Goal: Task Accomplishment & Management: Use online tool/utility

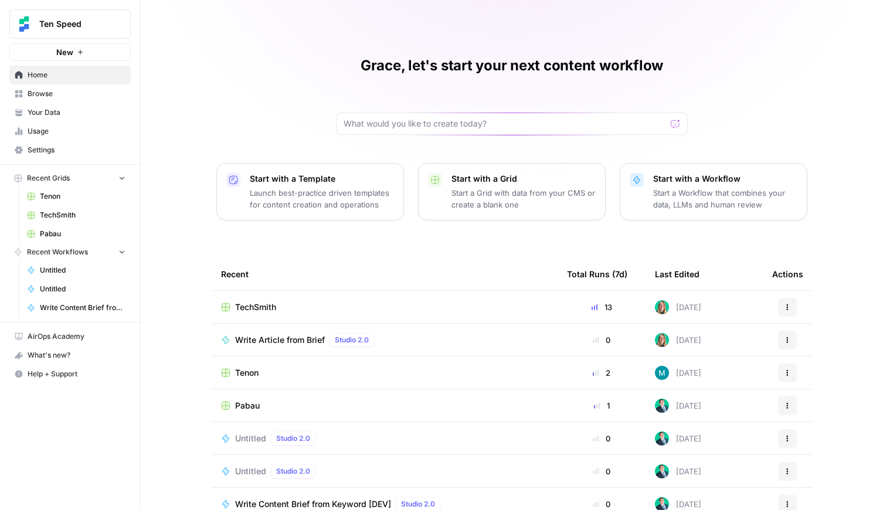
click at [40, 90] on span "Browse" at bounding box center [77, 94] width 98 height 11
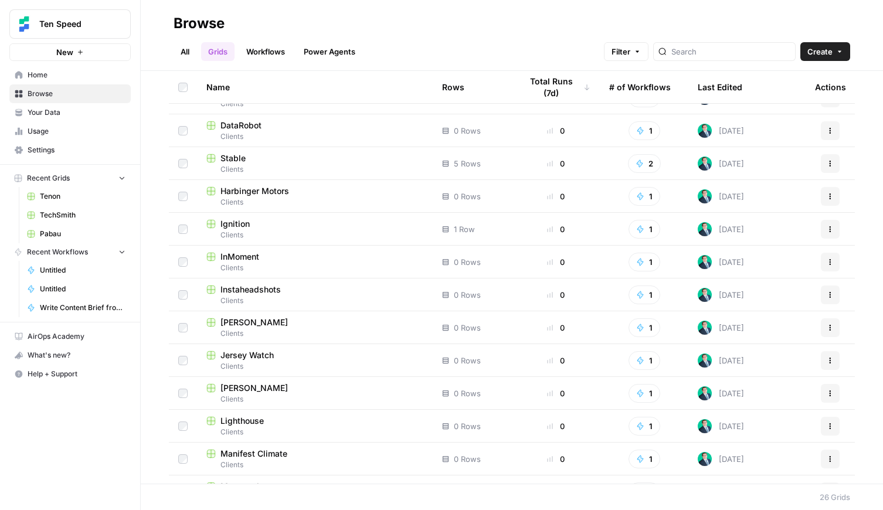
scroll to position [474, 0]
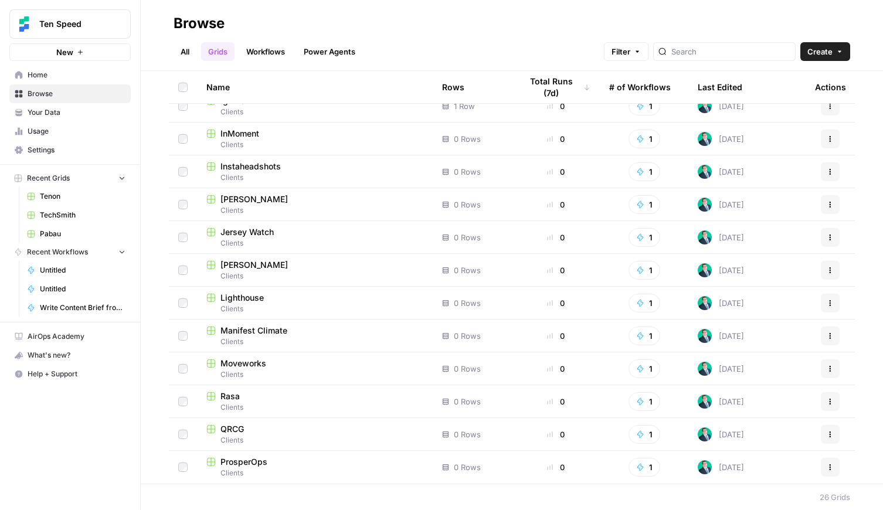
click at [256, 165] on span "Instaheadshots" at bounding box center [250, 167] width 60 height 12
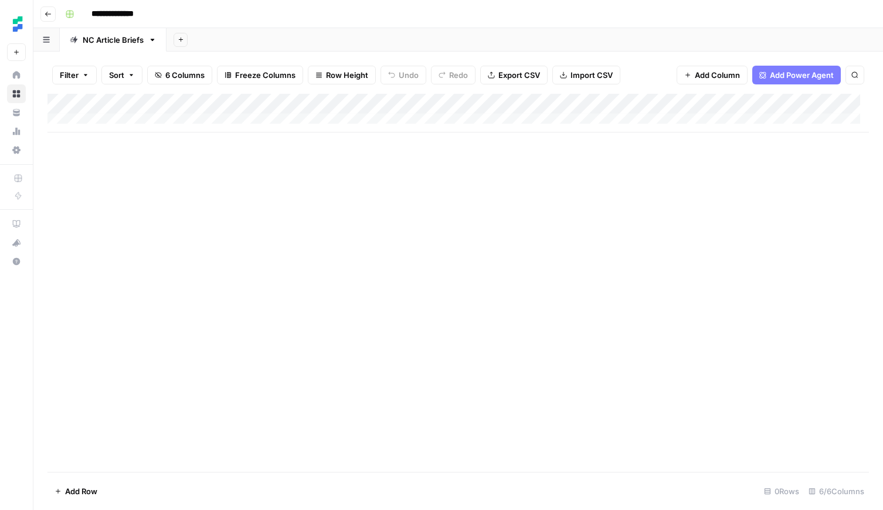
scroll to position [4, 0]
click at [232, 133] on div "Add Column" at bounding box center [457, 283] width 821 height 378
click at [165, 114] on div "Add Column" at bounding box center [457, 113] width 821 height 39
type textarea "**********"
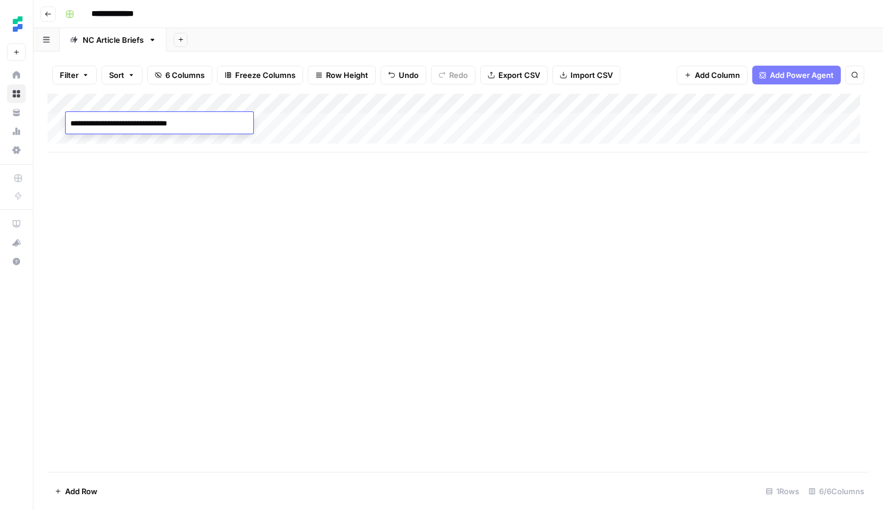
click at [248, 172] on div "Add Column" at bounding box center [457, 283] width 821 height 378
click at [288, 118] on div "Add Column" at bounding box center [457, 123] width 821 height 59
click at [359, 215] on div "Add Column" at bounding box center [457, 283] width 821 height 378
click at [413, 123] on div "Add Column" at bounding box center [457, 123] width 821 height 59
click at [401, 123] on div "Add Column" at bounding box center [457, 123] width 821 height 59
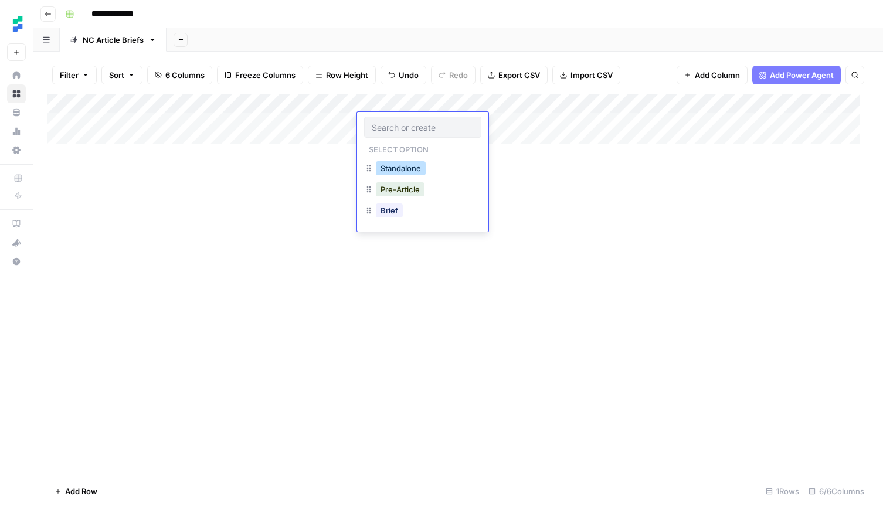
click at [400, 171] on button "Standalone" at bounding box center [401, 168] width 50 height 14
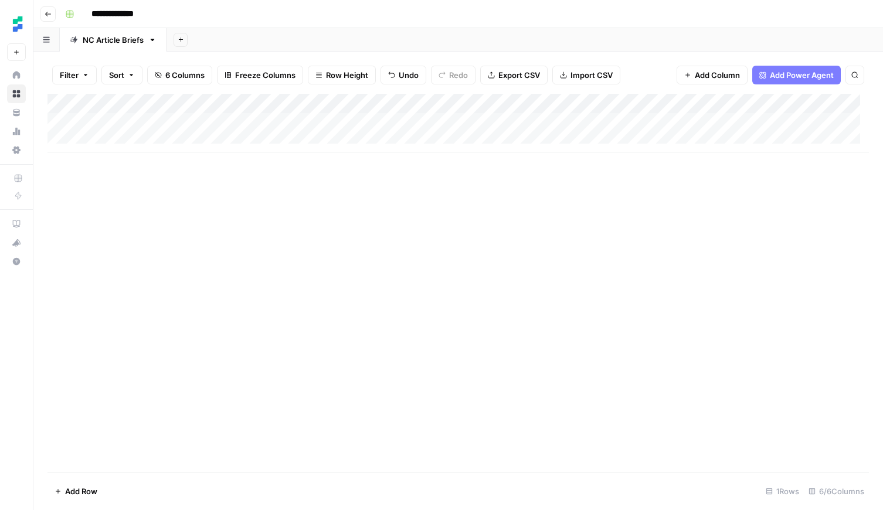
click at [175, 138] on div "Add Column" at bounding box center [457, 123] width 821 height 59
type textarea "**********"
click at [298, 144] on div "Add Column" at bounding box center [457, 133] width 821 height 79
click at [415, 144] on div "Add Column" at bounding box center [457, 133] width 821 height 79
click at [393, 142] on div "Add Column" at bounding box center [457, 133] width 821 height 79
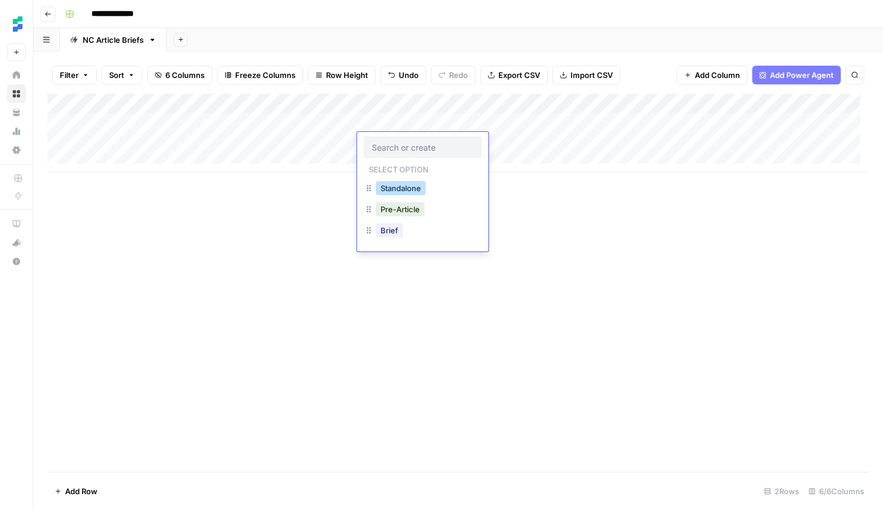
click at [397, 183] on button "Standalone" at bounding box center [401, 188] width 50 height 14
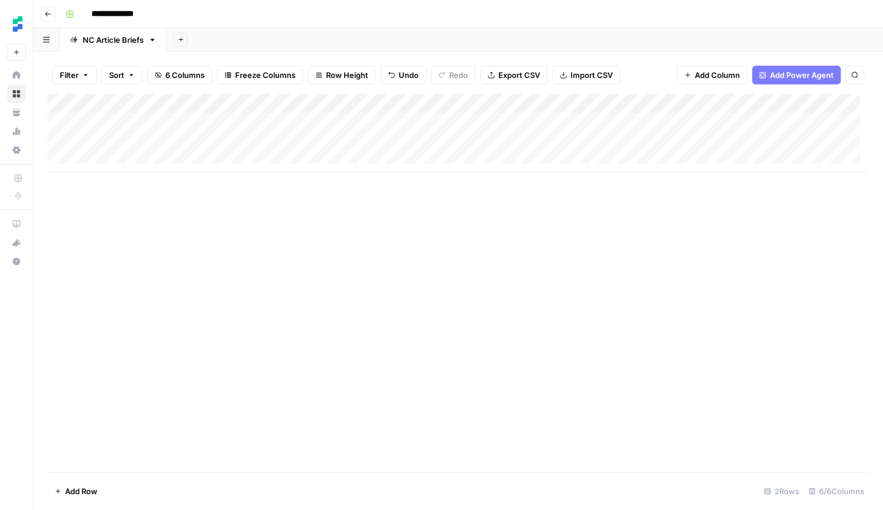
click at [479, 229] on div "Add Column" at bounding box center [457, 283] width 821 height 378
click at [199, 156] on div "Add Column" at bounding box center [457, 133] width 821 height 79
type textarea "**********"
click at [274, 164] on div "Add Column" at bounding box center [457, 143] width 821 height 98
click at [386, 165] on div "Add Column" at bounding box center [457, 143] width 821 height 98
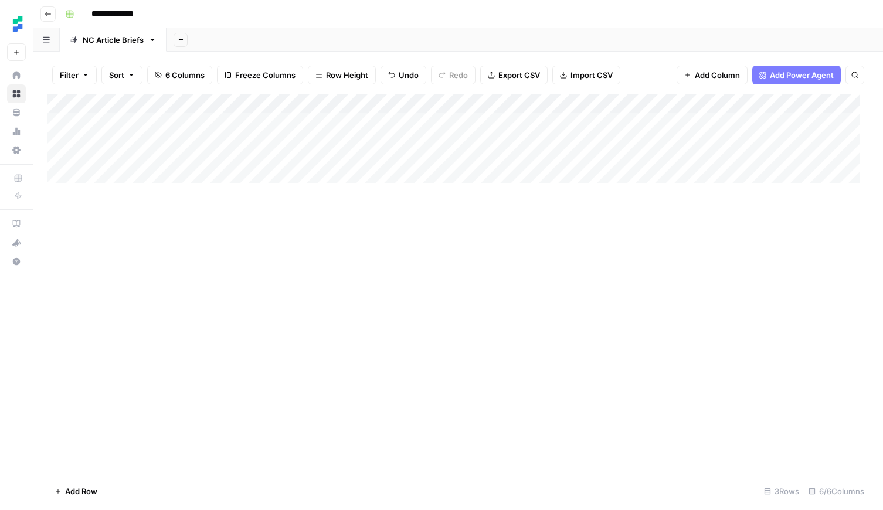
click at [399, 164] on div "Add Column" at bounding box center [457, 143] width 821 height 98
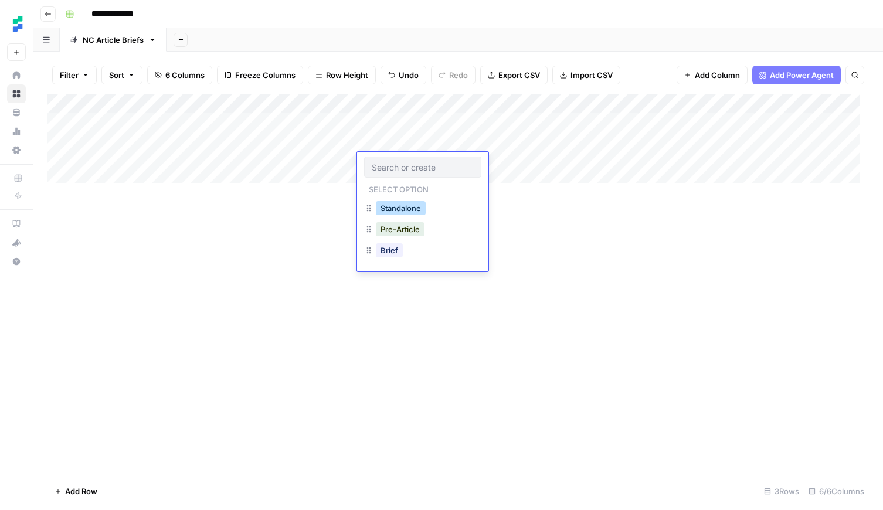
click at [404, 212] on button "Standalone" at bounding box center [401, 208] width 50 height 14
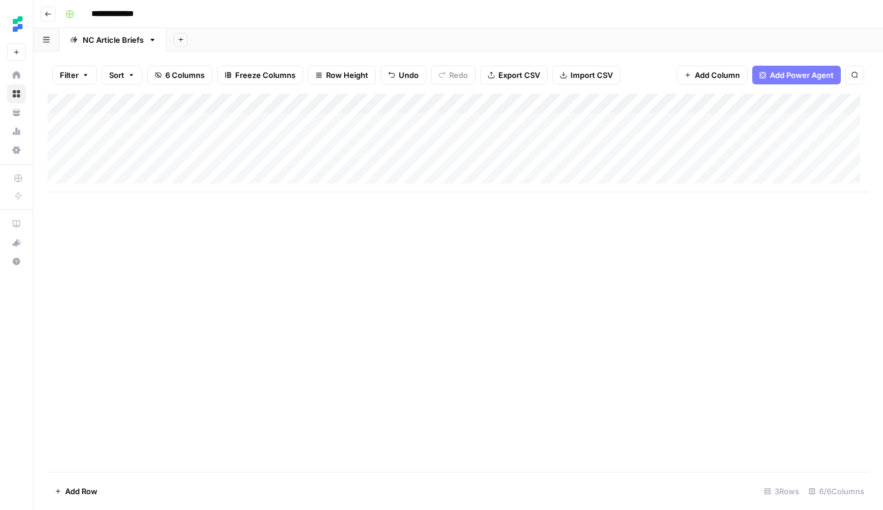
click at [278, 158] on div "Add Column" at bounding box center [457, 143] width 821 height 98
click at [582, 123] on div "Add Column" at bounding box center [457, 143] width 821 height 98
click at [583, 144] on div "Add Column" at bounding box center [457, 143] width 821 height 98
click at [584, 163] on div "Add Column" at bounding box center [457, 143] width 821 height 98
click at [149, 174] on div "Add Column" at bounding box center [457, 143] width 821 height 98
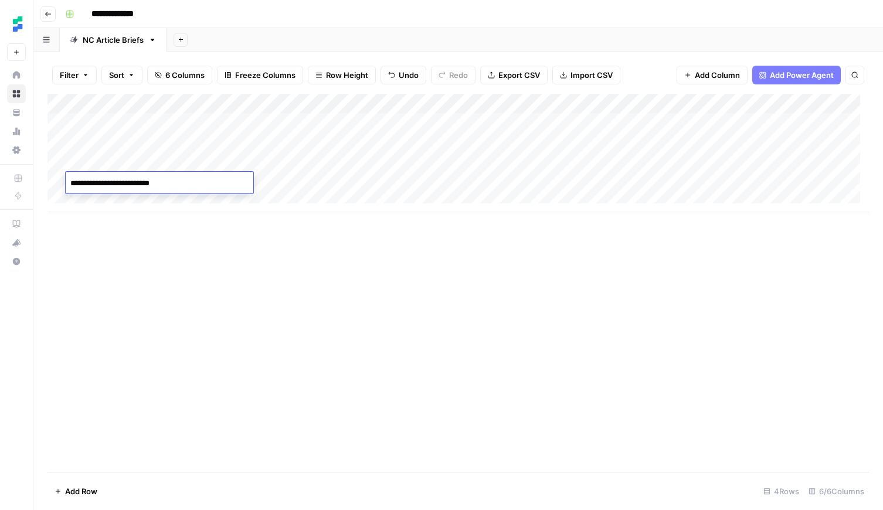
type textarea "**********"
click at [293, 185] on div "Add Column" at bounding box center [457, 153] width 821 height 118
click at [406, 186] on div "Add Column" at bounding box center [457, 153] width 821 height 118
click at [396, 182] on div "Add Column" at bounding box center [457, 153] width 821 height 118
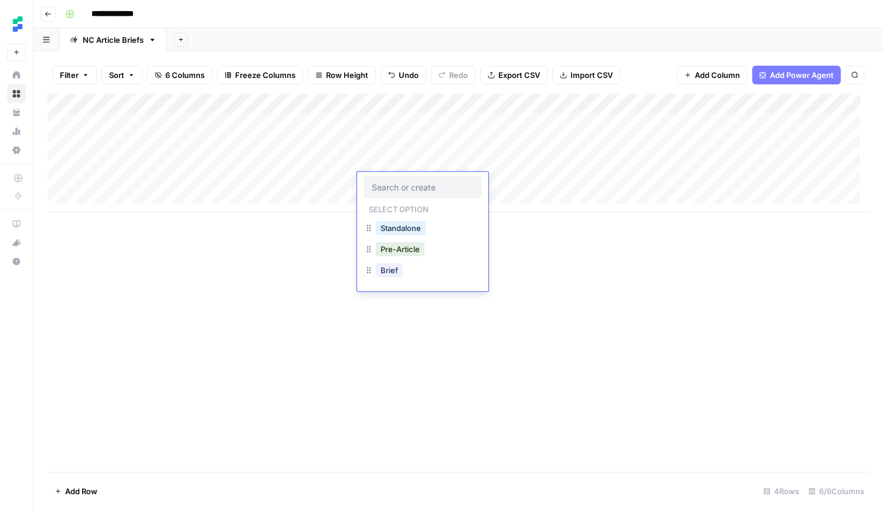
click at [405, 220] on div "Standalone" at bounding box center [400, 228] width 55 height 16
click at [407, 223] on button "Standalone" at bounding box center [401, 228] width 50 height 14
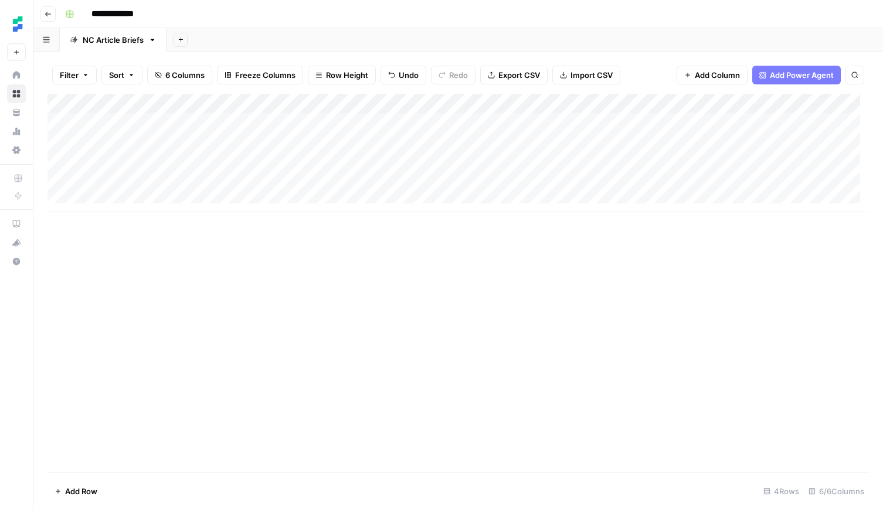
click at [500, 250] on div "Add Column" at bounding box center [457, 283] width 821 height 378
click at [582, 296] on div "Add Column" at bounding box center [457, 283] width 821 height 378
click at [284, 357] on div "Add Column" at bounding box center [457, 283] width 821 height 378
click at [155, 196] on div "Add Column" at bounding box center [457, 153] width 821 height 118
type textarea "**********"
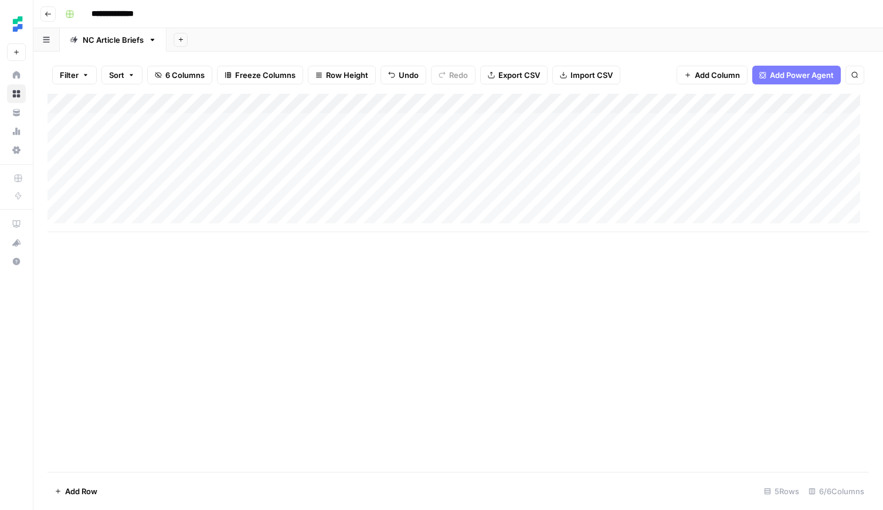
click at [261, 313] on div "Add Column" at bounding box center [457, 283] width 821 height 378
click at [320, 199] on div "Add Column" at bounding box center [457, 163] width 821 height 138
click at [405, 203] on div "Add Column" at bounding box center [457, 163] width 821 height 138
click at [394, 202] on div "Add Column" at bounding box center [457, 163] width 821 height 138
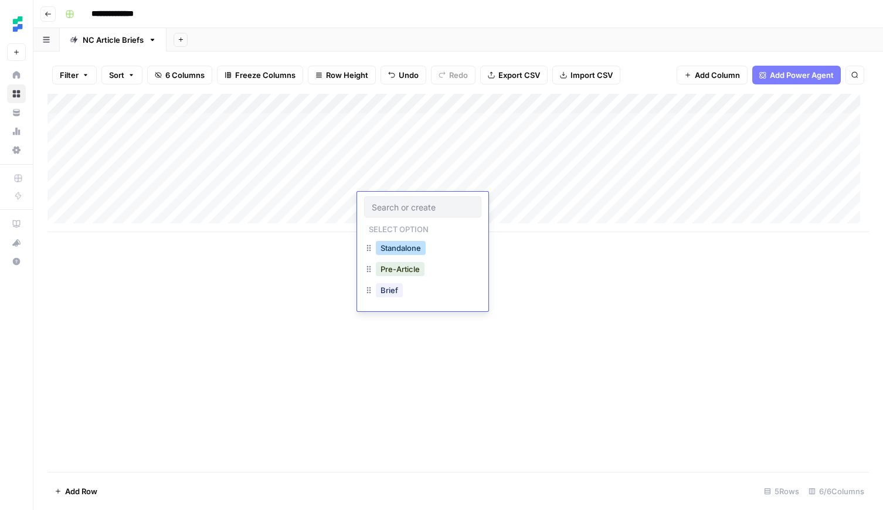
drag, startPoint x: 400, startPoint y: 244, endPoint x: 437, endPoint y: 228, distance: 40.7
click at [400, 244] on button "Standalone" at bounding box center [401, 248] width 50 height 14
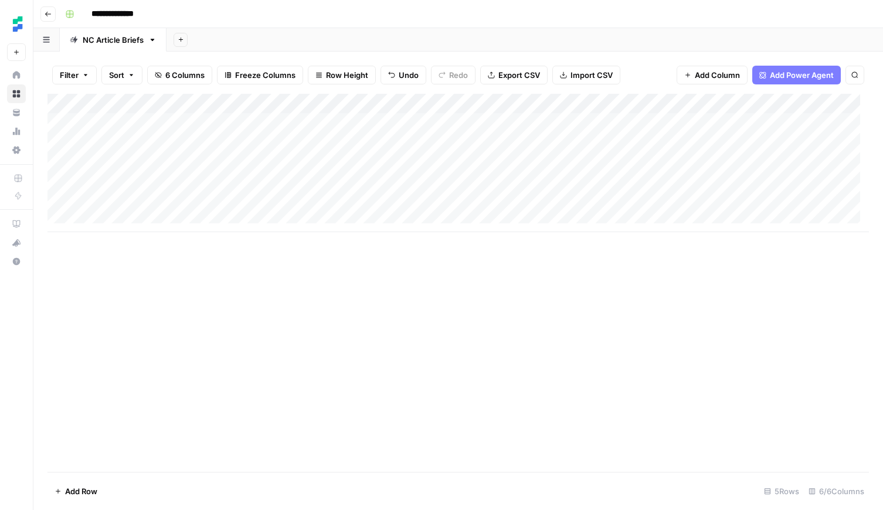
click at [535, 178] on div "Add Column" at bounding box center [457, 163] width 821 height 138
click at [600, 247] on div "Add Column" at bounding box center [457, 283] width 821 height 378
click at [588, 202] on div "Add Column" at bounding box center [457, 163] width 821 height 138
click at [691, 124] on div "Add Column" at bounding box center [457, 163] width 821 height 138
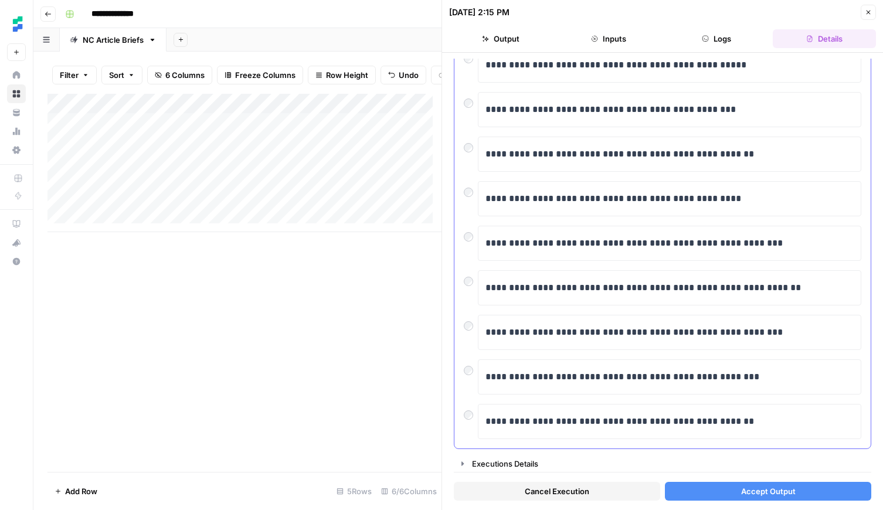
scroll to position [145, 0]
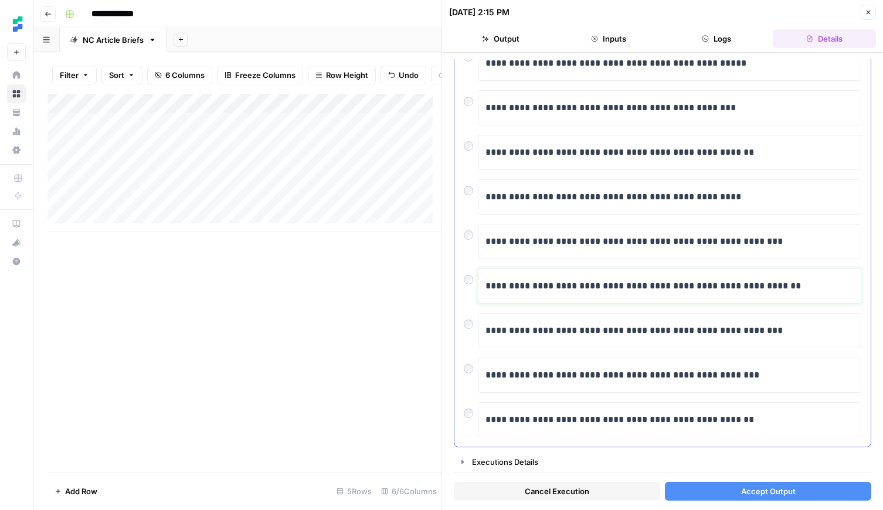
click at [683, 284] on p "**********" at bounding box center [664, 285] width 359 height 15
drag, startPoint x: 805, startPoint y: 289, endPoint x: 685, endPoint y: 290, distance: 119.6
click at [685, 290] on p "**********" at bounding box center [664, 285] width 359 height 15
click at [764, 488] on span "Accept Output" at bounding box center [768, 491] width 55 height 12
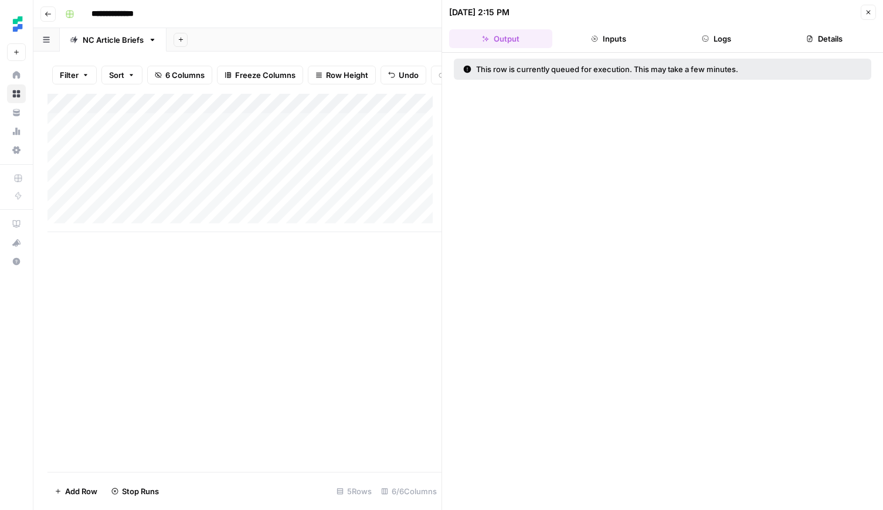
click at [863, 16] on button "Close" at bounding box center [868, 12] width 15 height 15
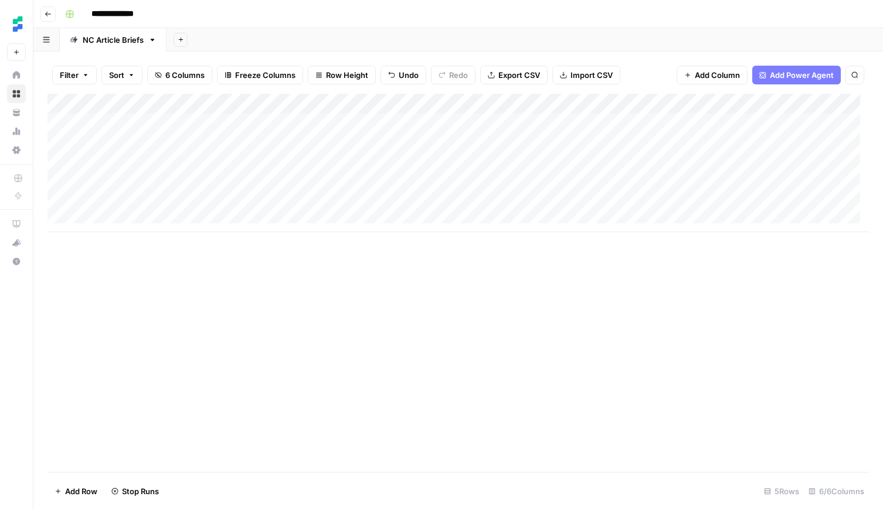
click at [581, 142] on div "Add Column" at bounding box center [457, 163] width 821 height 138
click at [692, 142] on div "Add Column" at bounding box center [457, 163] width 821 height 138
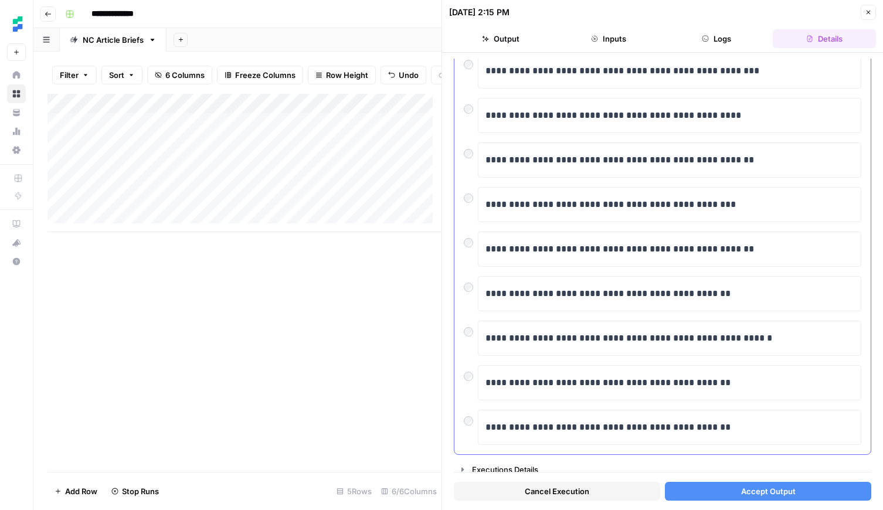
scroll to position [145, 0]
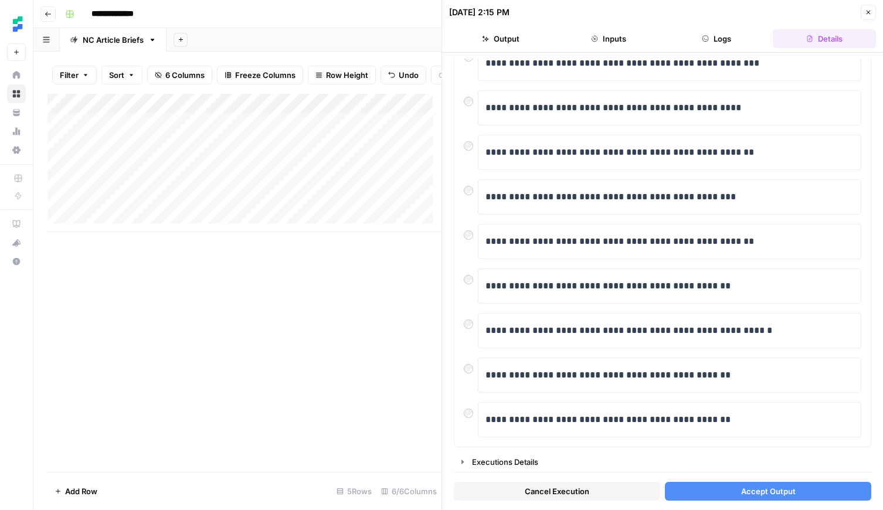
click at [770, 484] on button "Accept Output" at bounding box center [768, 491] width 206 height 19
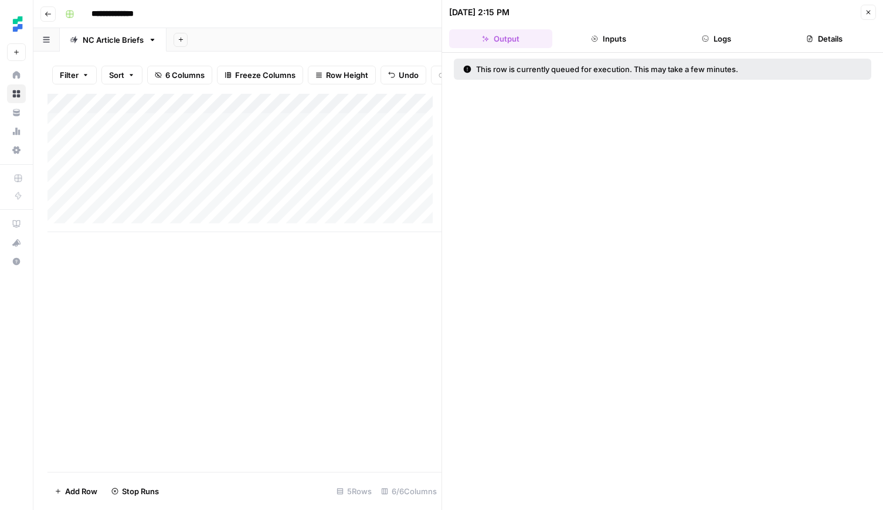
click at [868, 15] on icon "button" at bounding box center [868, 12] width 7 height 7
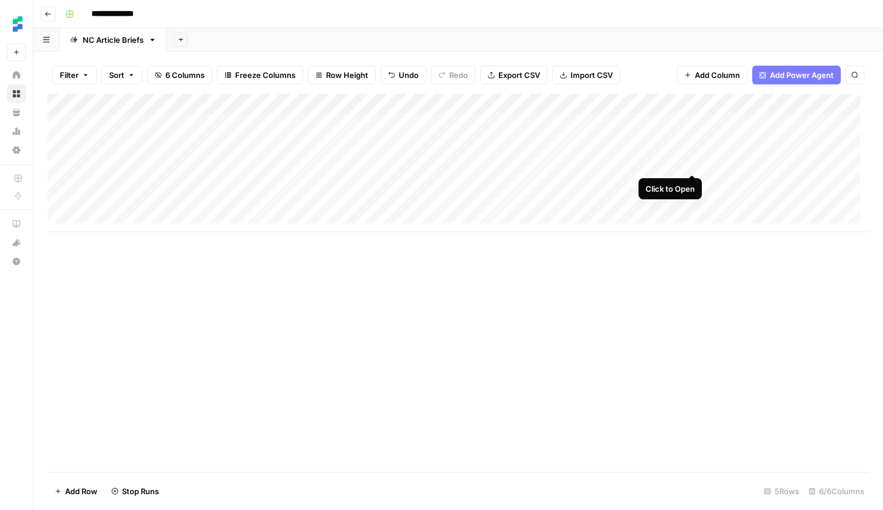
click at [692, 162] on div "Add Column" at bounding box center [457, 163] width 821 height 138
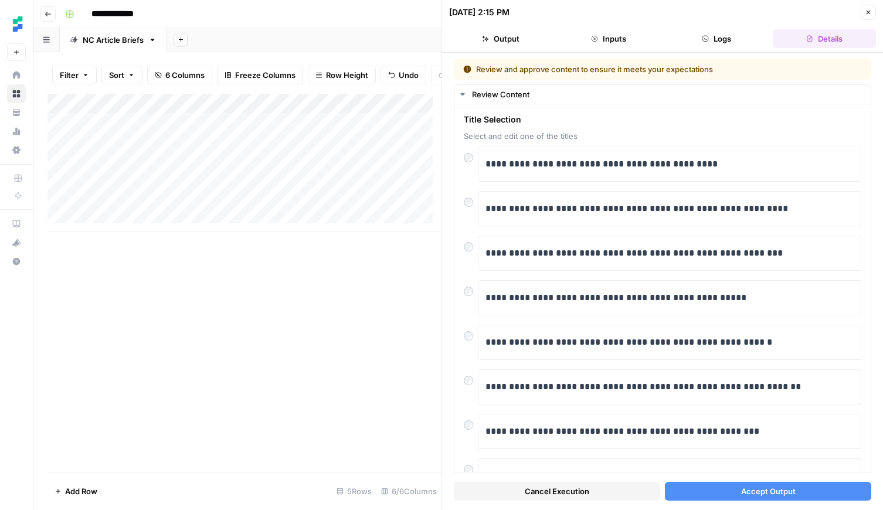
click at [809, 487] on button "Accept Output" at bounding box center [768, 491] width 206 height 19
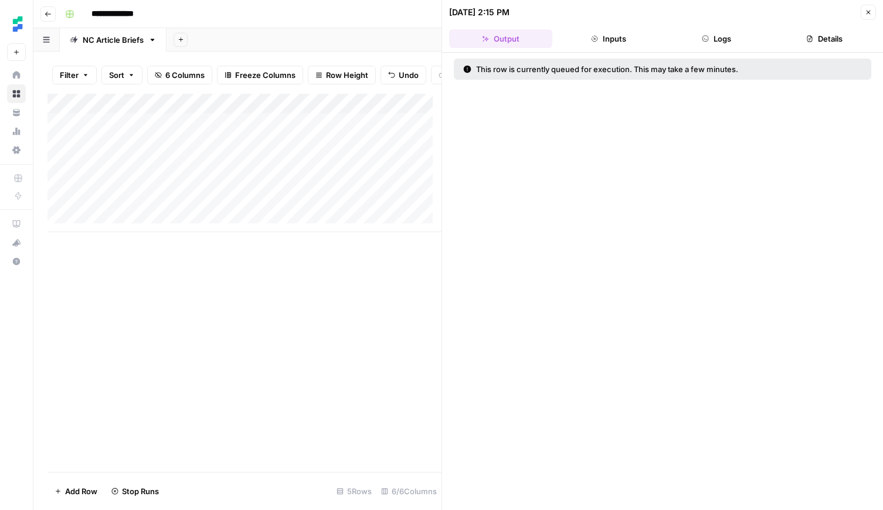
drag, startPoint x: 871, startPoint y: 12, endPoint x: 859, endPoint y: 26, distance: 18.3
click at [871, 12] on span "Close" at bounding box center [871, 12] width 1 height 1
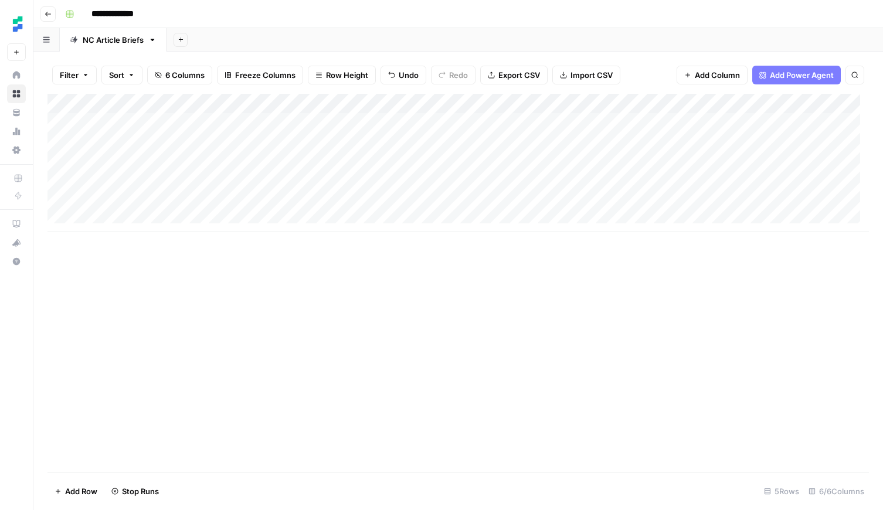
click at [692, 180] on div "Add Column" at bounding box center [457, 163] width 821 height 138
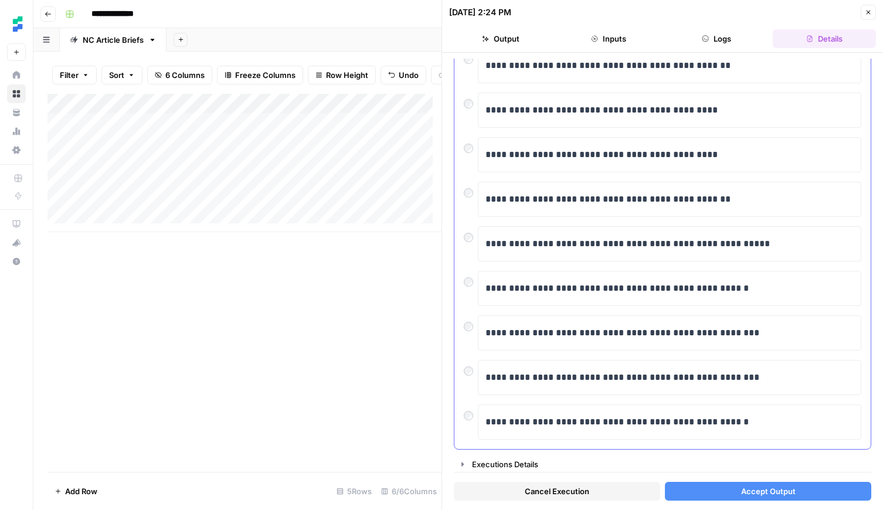
scroll to position [145, 0]
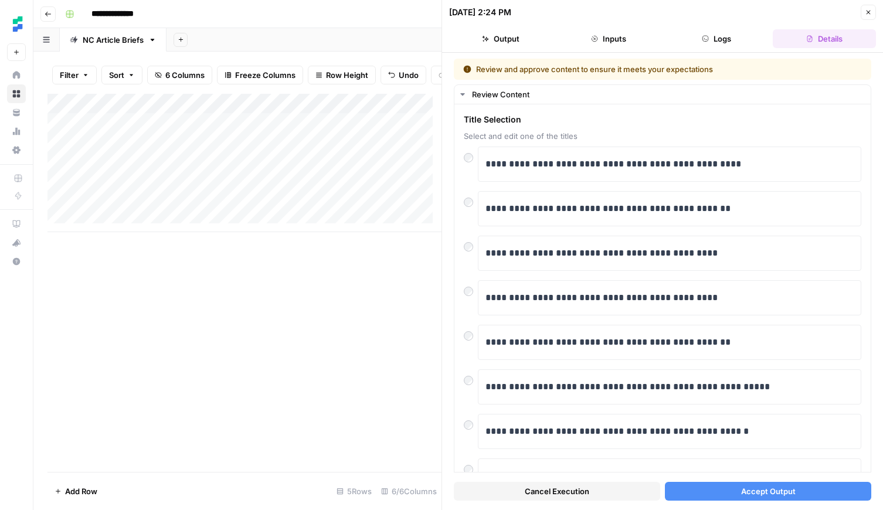
scroll to position [145, 0]
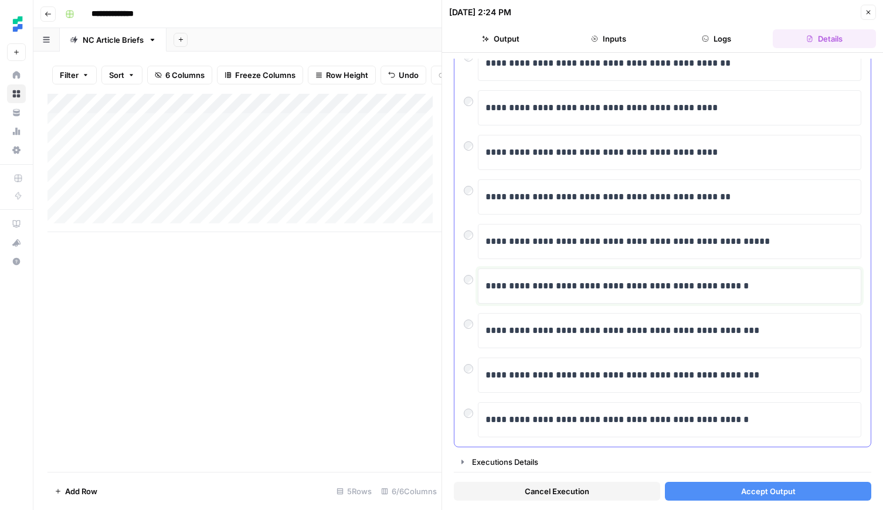
click at [645, 290] on p "**********" at bounding box center [664, 285] width 359 height 15
click at [777, 502] on div "Cancel Execution Accept Output" at bounding box center [662, 488] width 417 height 32
click at [780, 491] on span "Accept Output" at bounding box center [768, 491] width 55 height 12
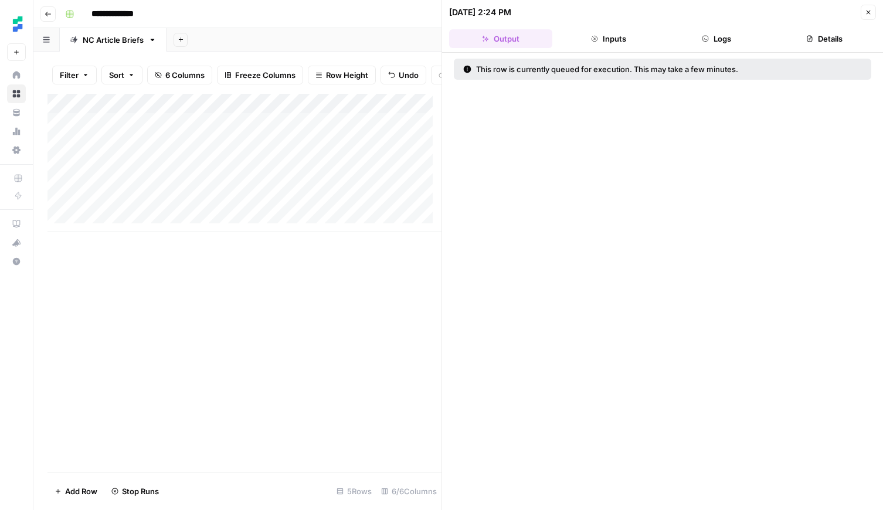
click at [873, 15] on button "Close" at bounding box center [868, 12] width 15 height 15
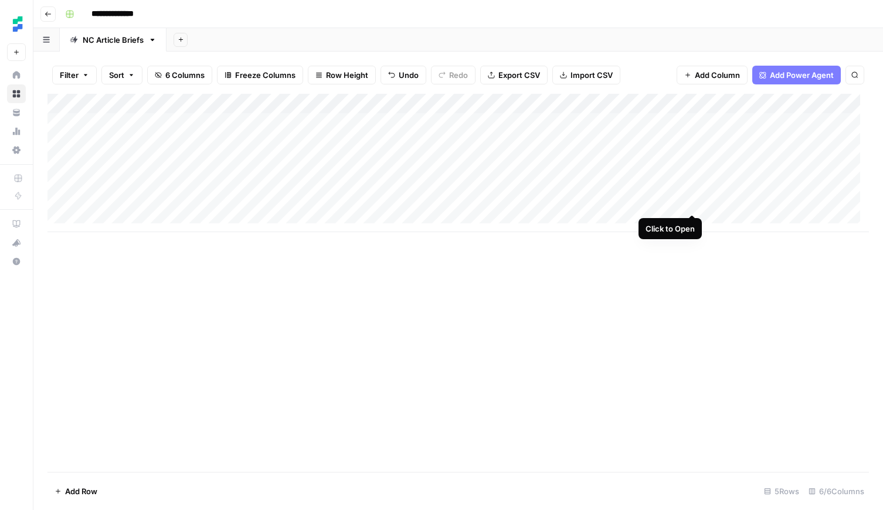
click at [692, 204] on div "Add Column" at bounding box center [457, 163] width 821 height 138
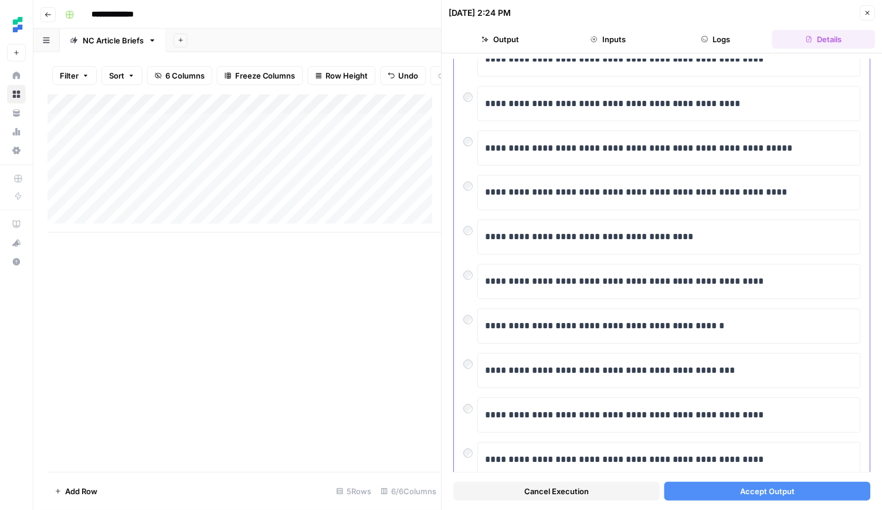
scroll to position [145, 0]
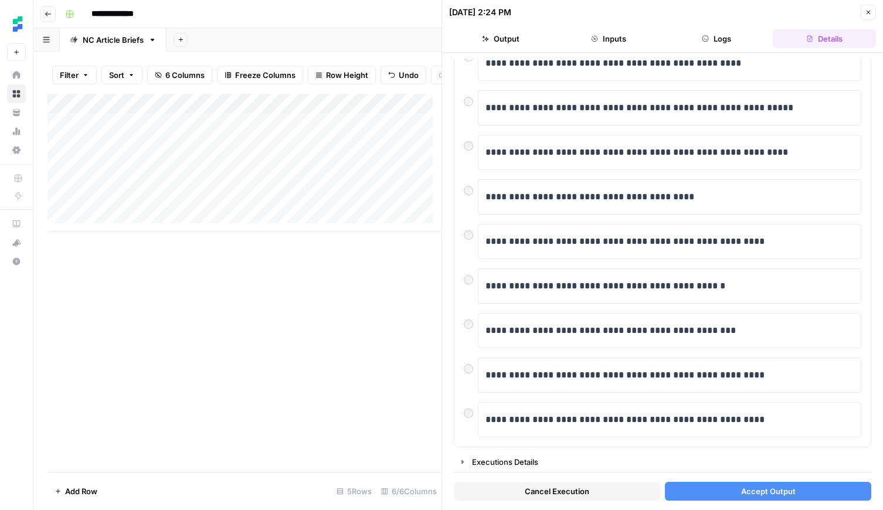
click at [687, 267] on div "**********" at bounding box center [662, 219] width 397 height 436
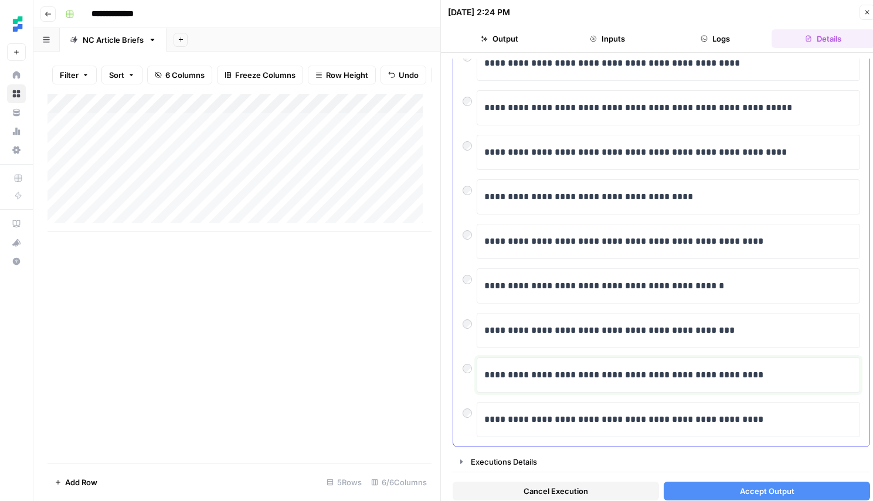
click at [764, 377] on p "**********" at bounding box center [663, 375] width 359 height 15
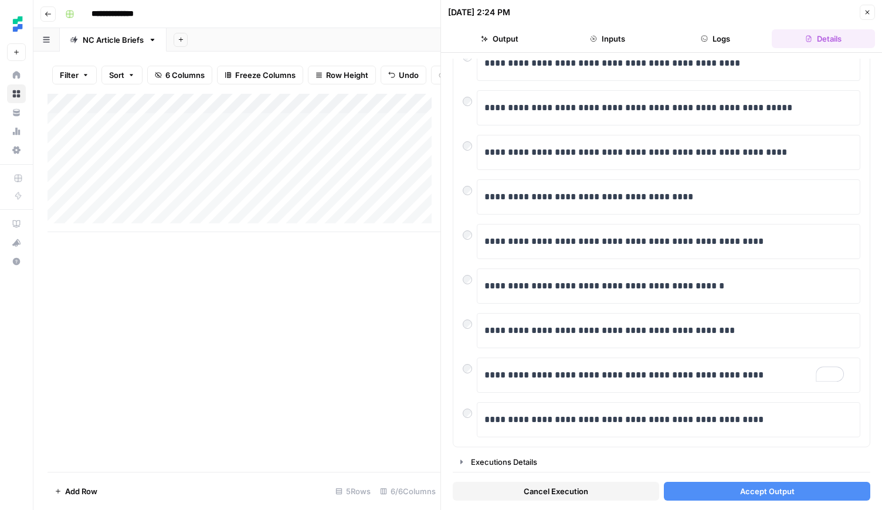
click at [791, 488] on button "Accept Output" at bounding box center [767, 491] width 206 height 19
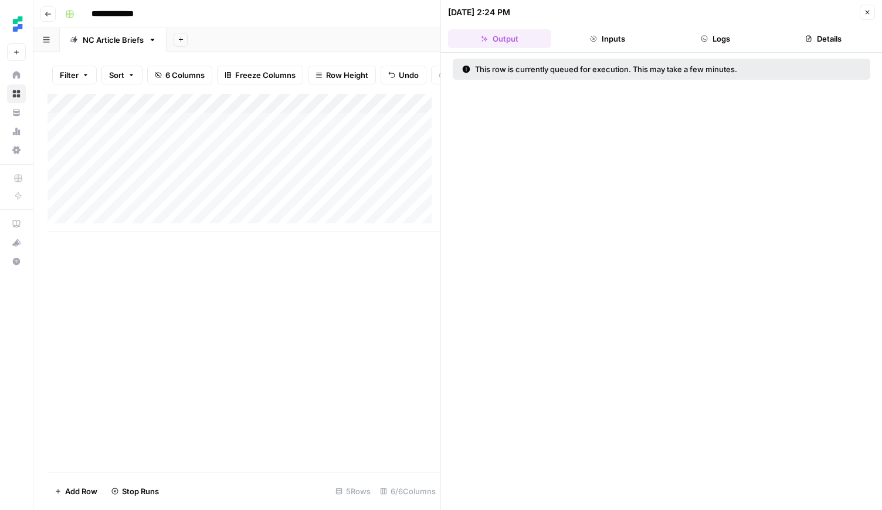
click at [870, 10] on button "Close" at bounding box center [866, 12] width 15 height 15
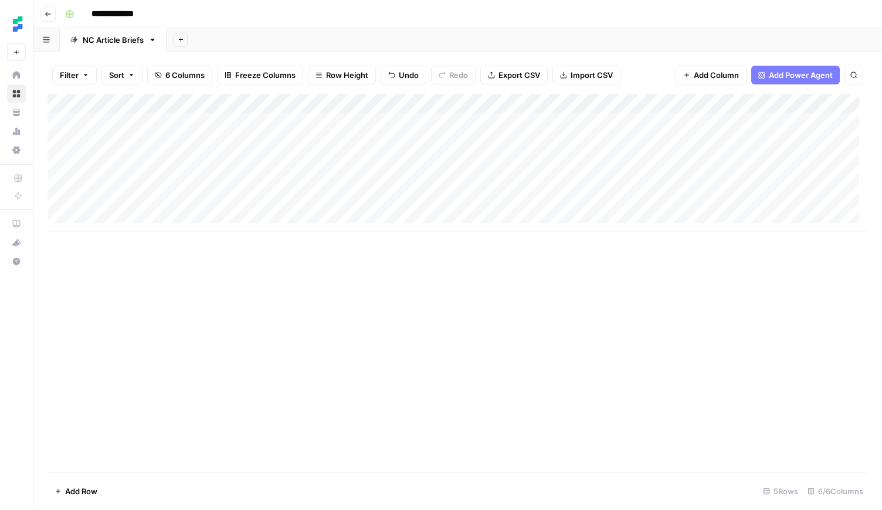
click at [105, 219] on div "Add Column" at bounding box center [457, 163] width 820 height 138
type textarea "**********"
click at [277, 338] on div "Add Column" at bounding box center [457, 283] width 820 height 378
click at [325, 220] on div "Add Column" at bounding box center [457, 173] width 820 height 158
click at [392, 319] on div "Add Column" at bounding box center [457, 283] width 820 height 378
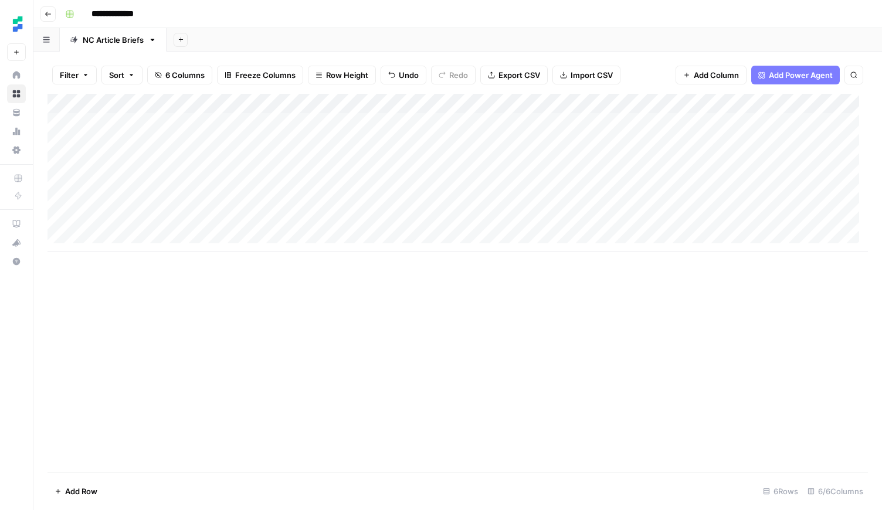
click at [390, 221] on div "Add Column" at bounding box center [457, 173] width 820 height 158
click at [402, 225] on div "Add Column" at bounding box center [457, 173] width 820 height 158
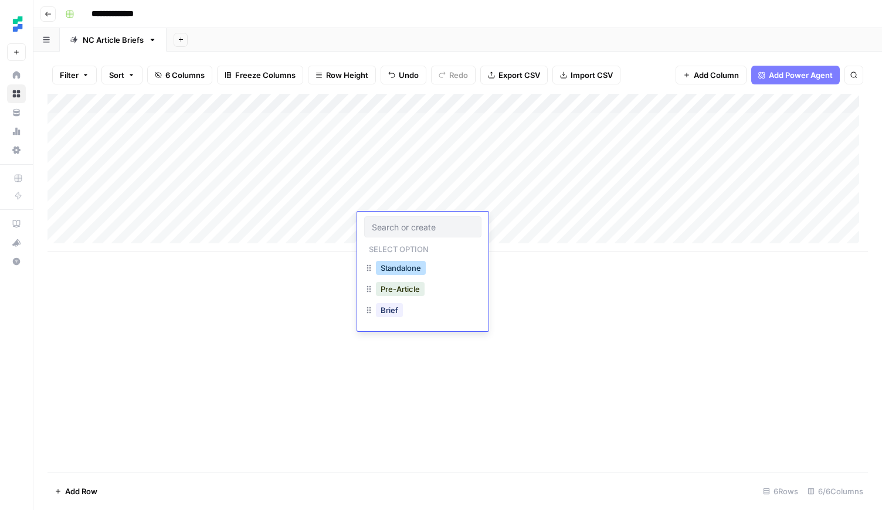
click at [400, 271] on button "Standalone" at bounding box center [401, 268] width 50 height 14
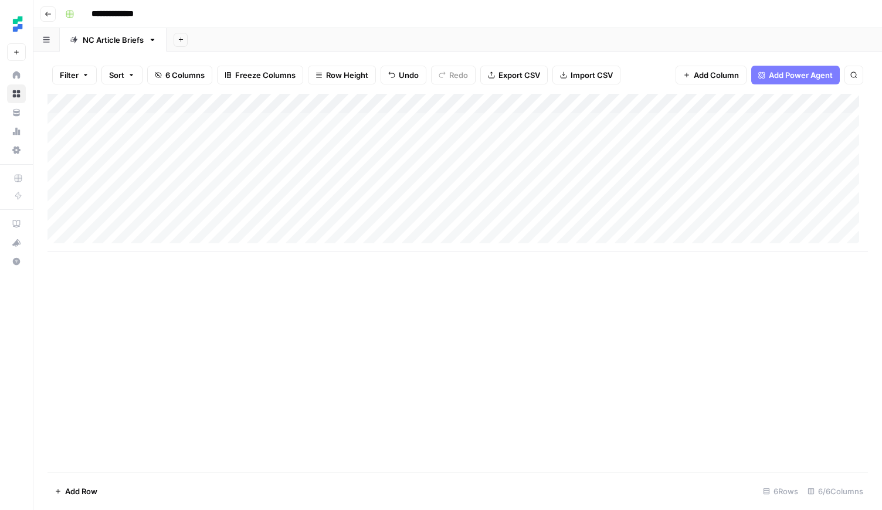
click at [317, 274] on div "Add Column" at bounding box center [457, 283] width 820 height 378
drag, startPoint x: 280, startPoint y: 239, endPoint x: 222, endPoint y: 239, distance: 58.6
click at [280, 239] on div "Add Column" at bounding box center [457, 173] width 820 height 158
click at [154, 238] on div "Add Column" at bounding box center [457, 183] width 820 height 178
click at [231, 344] on div "Add Column" at bounding box center [457, 283] width 820 height 378
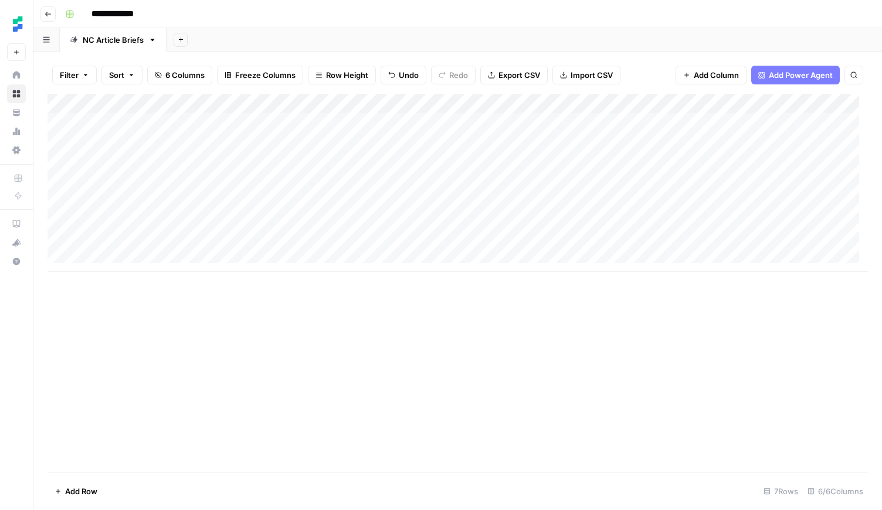
click at [277, 239] on div "Add Column" at bounding box center [457, 183] width 820 height 178
click at [386, 242] on div "Add Column" at bounding box center [457, 183] width 820 height 178
click at [403, 246] on div "Add Column" at bounding box center [457, 183] width 820 height 178
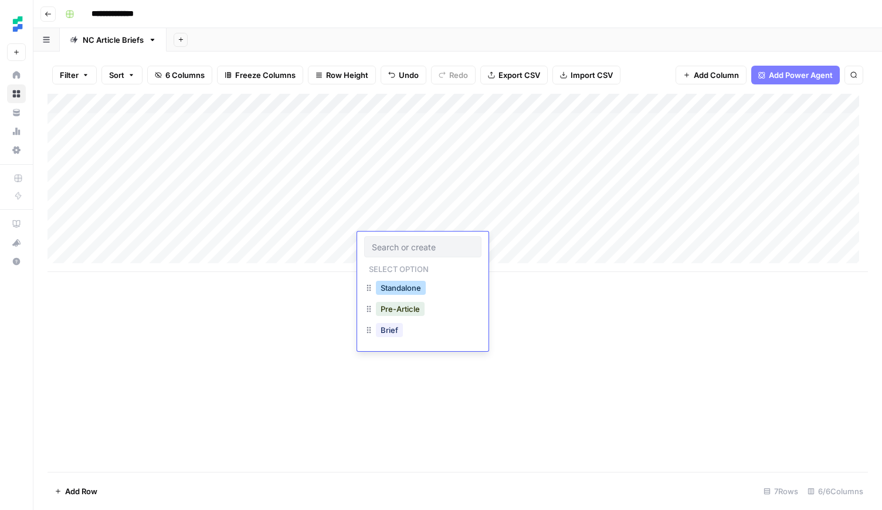
click at [410, 285] on button "Standalone" at bounding box center [401, 288] width 50 height 14
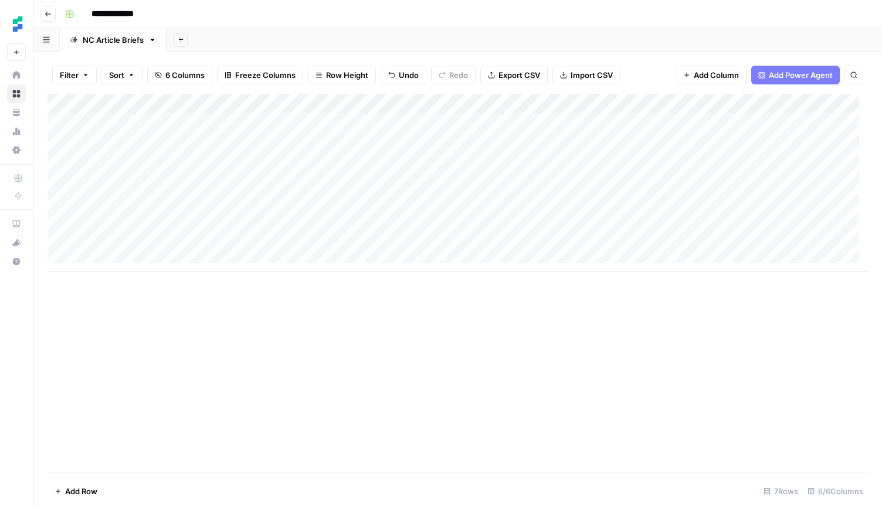
click at [312, 314] on div "Add Column" at bounding box center [457, 283] width 820 height 378
click at [157, 261] on div "Add Column" at bounding box center [457, 183] width 820 height 178
type textarea "**********"
click at [308, 259] on div "Add Column" at bounding box center [457, 193] width 820 height 198
click at [396, 268] on div "Add Column" at bounding box center [457, 193] width 820 height 198
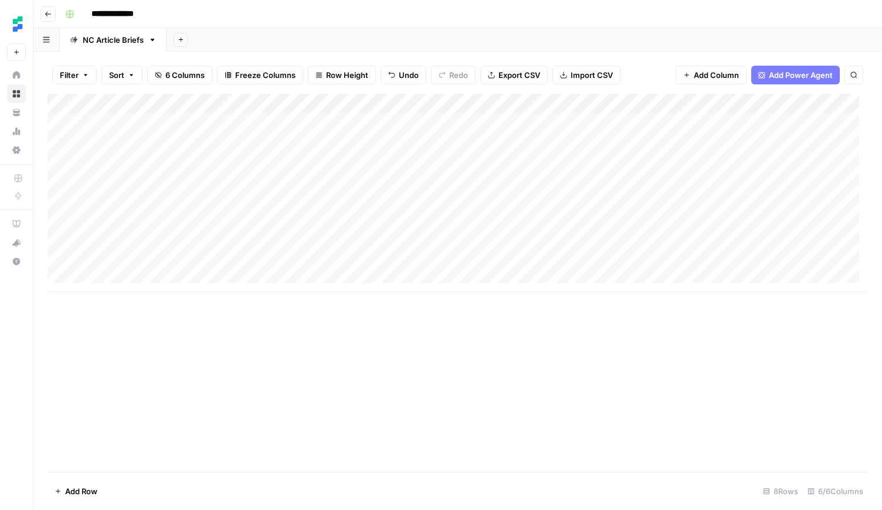
click at [383, 267] on div "Add Column" at bounding box center [457, 193] width 820 height 198
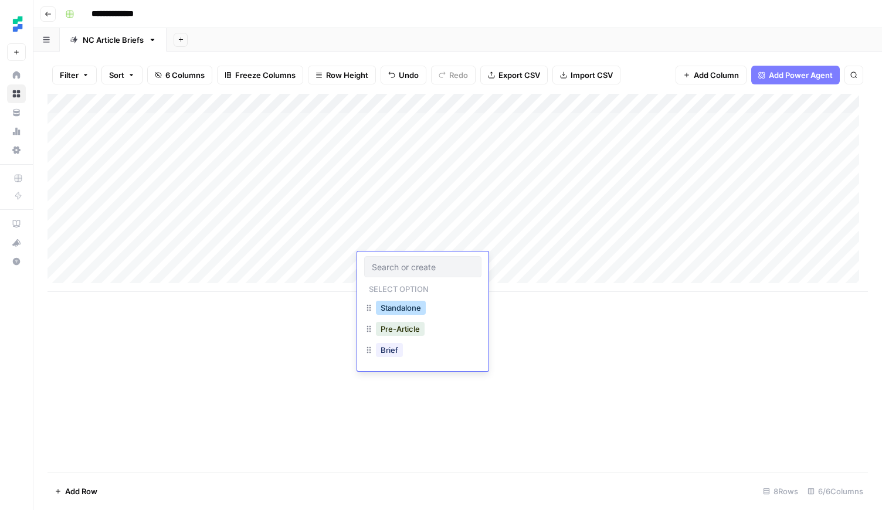
click at [392, 305] on button "Standalone" at bounding box center [401, 308] width 50 height 14
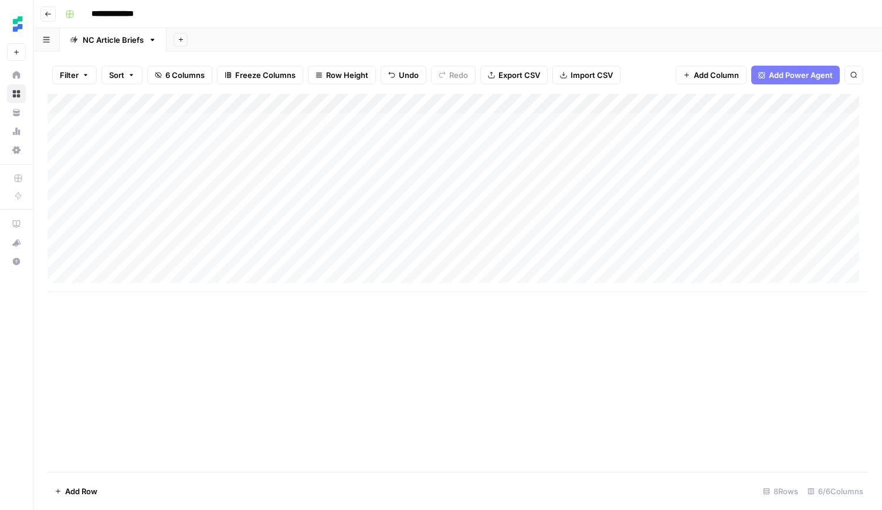
click at [470, 344] on div "Add Column" at bounding box center [457, 283] width 820 height 378
click at [576, 220] on div "Add Column" at bounding box center [457, 193] width 820 height 198
click at [587, 242] on div "Add Column" at bounding box center [457, 193] width 820 height 198
click at [583, 259] on div "Add Column" at bounding box center [457, 193] width 820 height 198
click at [557, 342] on div "Add Column" at bounding box center [457, 283] width 820 height 378
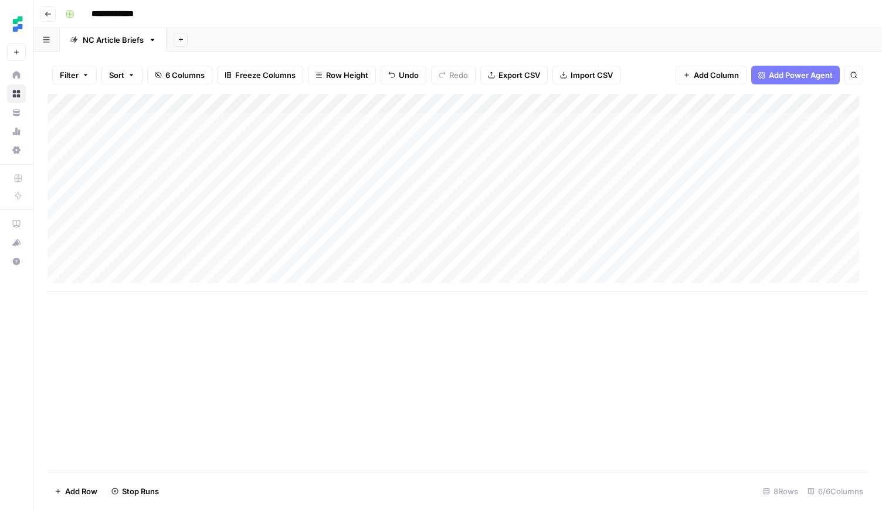
click at [256, 367] on div "Add Column" at bounding box center [457, 283] width 820 height 378
click at [691, 221] on div "Add Column" at bounding box center [457, 193] width 820 height 198
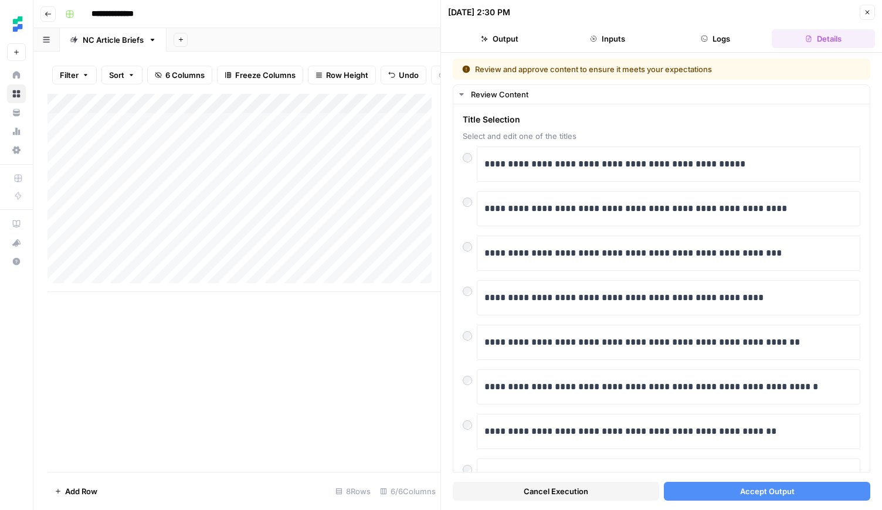
click at [743, 494] on span "Accept Output" at bounding box center [767, 491] width 55 height 12
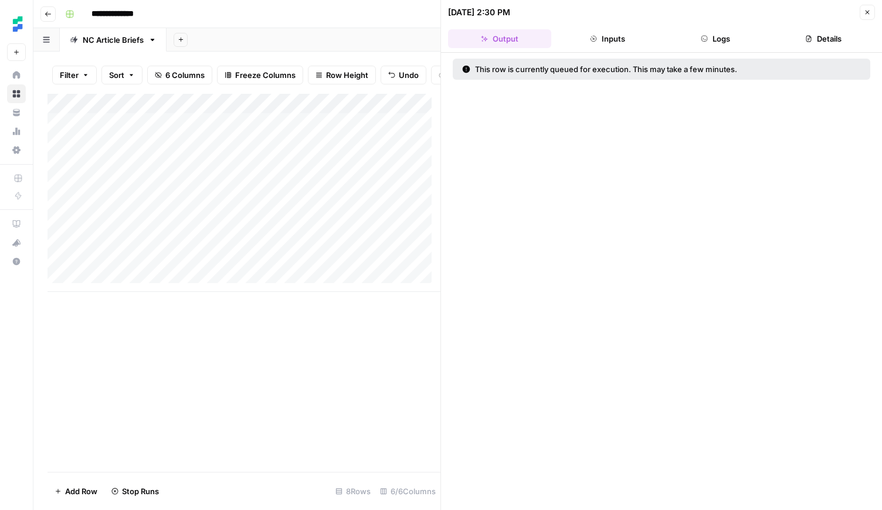
click at [869, 11] on icon "button" at bounding box center [866, 12] width 7 height 7
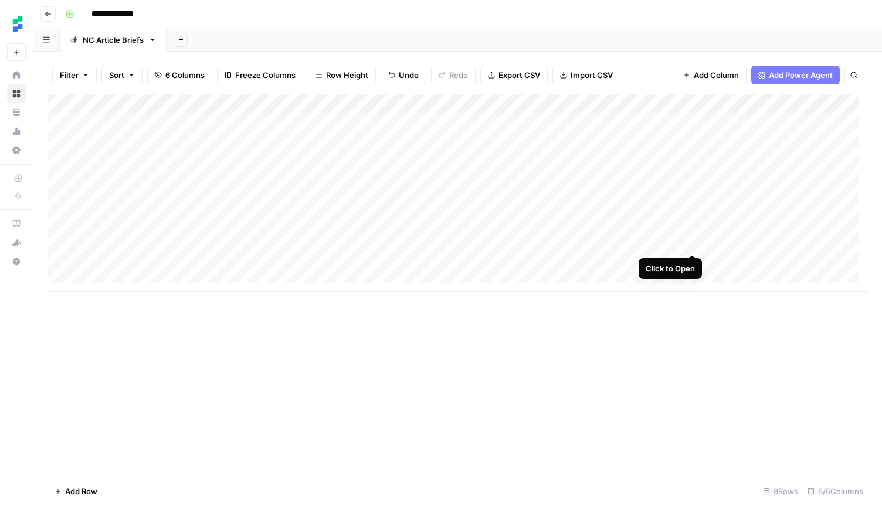
click at [692, 243] on div "Add Column" at bounding box center [457, 193] width 820 height 198
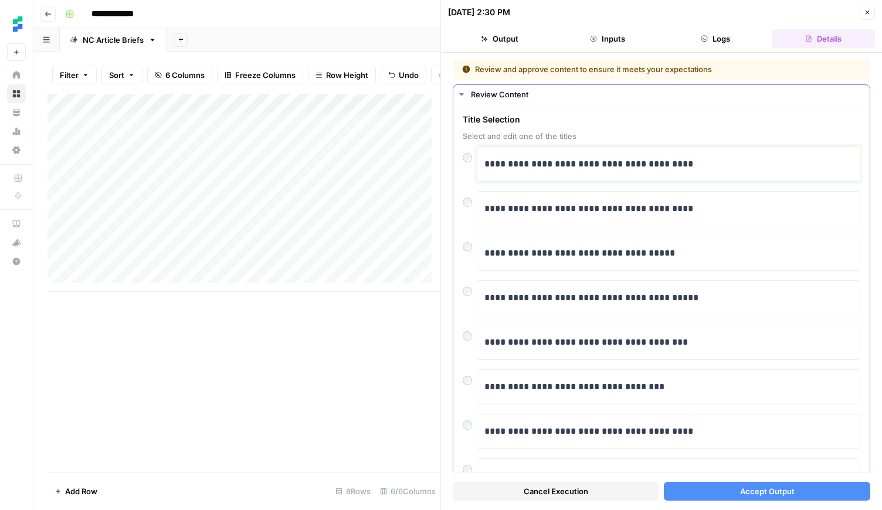
click at [642, 157] on p "**********" at bounding box center [663, 164] width 359 height 15
drag, startPoint x: 665, startPoint y: 163, endPoint x: 657, endPoint y: 162, distance: 8.9
click at [657, 162] on p "**********" at bounding box center [663, 164] width 359 height 15
click at [657, 165] on p "**********" at bounding box center [663, 164] width 359 height 15
click at [656, 166] on p "**********" at bounding box center [663, 164] width 359 height 15
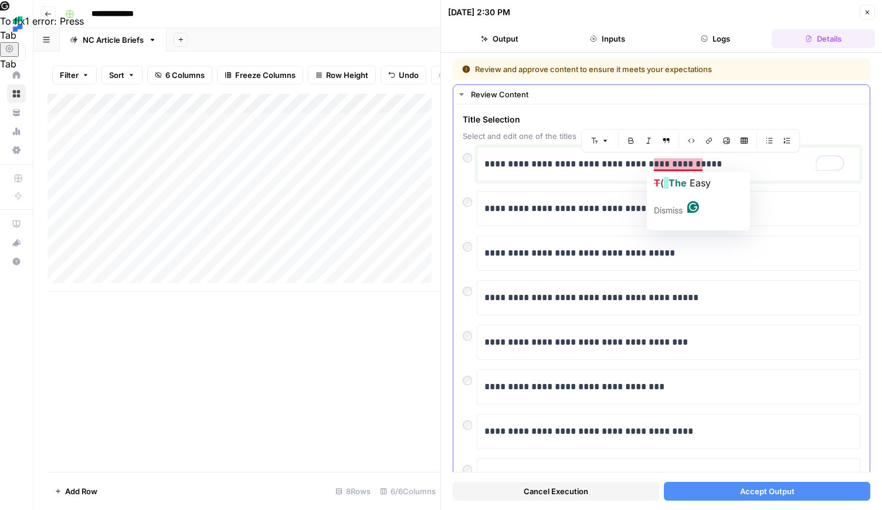
drag, startPoint x: 727, startPoint y: 166, endPoint x: 653, endPoint y: 164, distance: 74.5
click at [653, 164] on p "**********" at bounding box center [663, 164] width 359 height 15
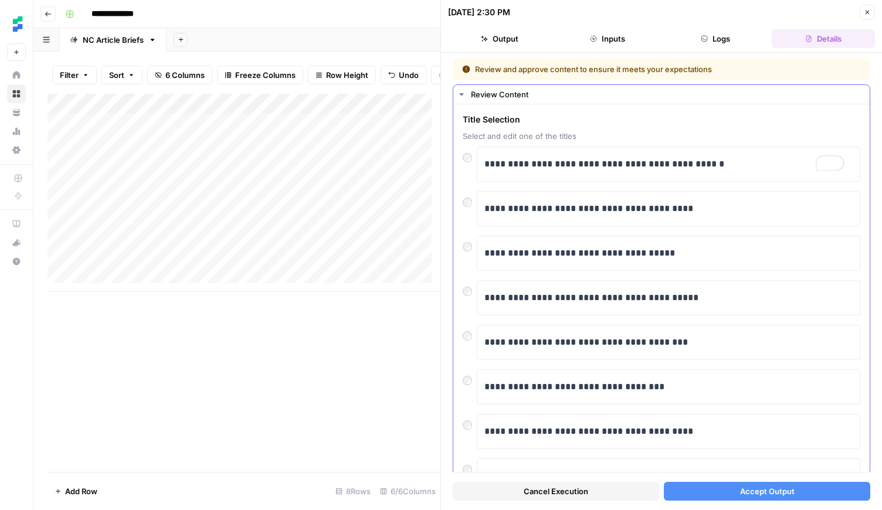
click at [689, 135] on span "Select and edit one of the titles" at bounding box center [660, 136] width 397 height 12
click at [794, 472] on div "Cancel Execution Accept Output" at bounding box center [661, 488] width 417 height 32
click at [795, 482] on button "Accept Output" at bounding box center [767, 491] width 206 height 19
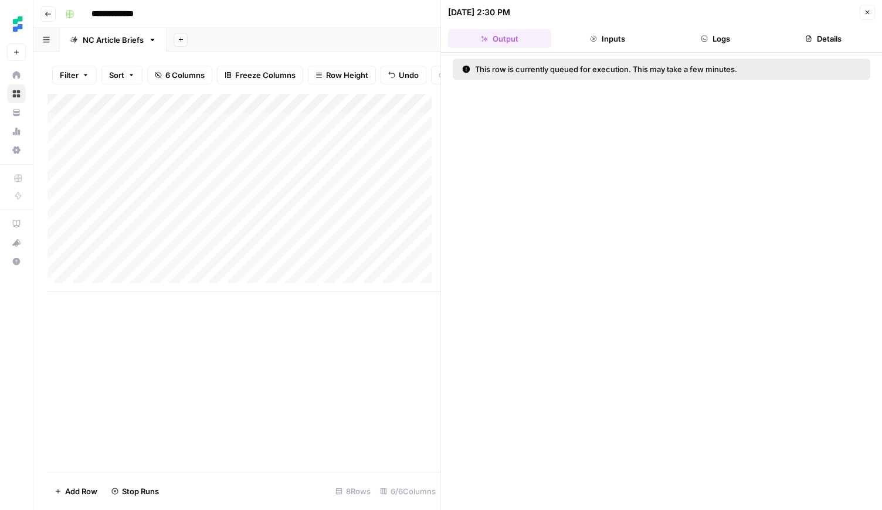
click at [863, 13] on icon "button" at bounding box center [866, 12] width 7 height 7
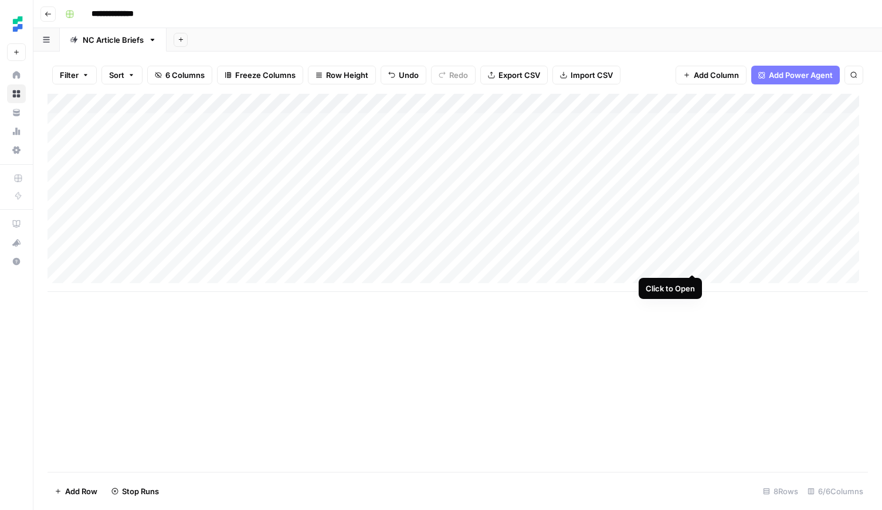
click at [691, 262] on div "Add Column" at bounding box center [457, 193] width 820 height 198
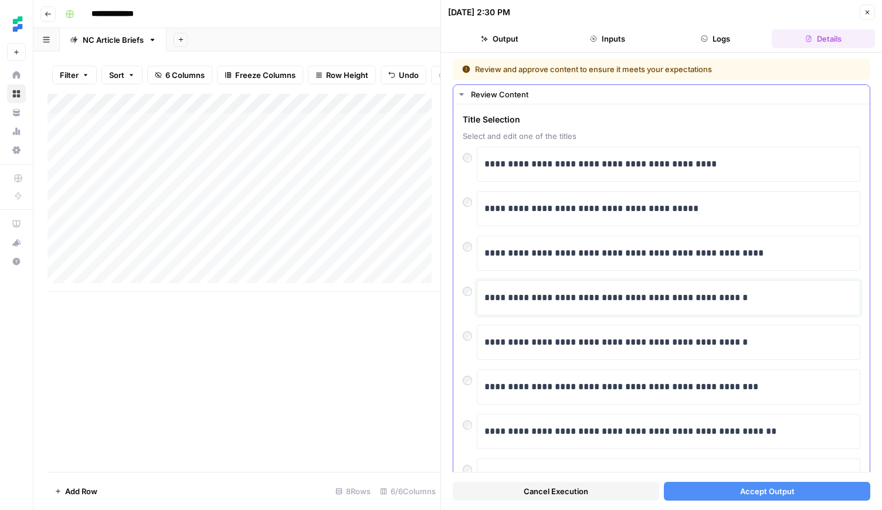
click at [616, 295] on p "**********" at bounding box center [663, 297] width 359 height 15
click at [722, 298] on p "**********" at bounding box center [663, 297] width 359 height 15
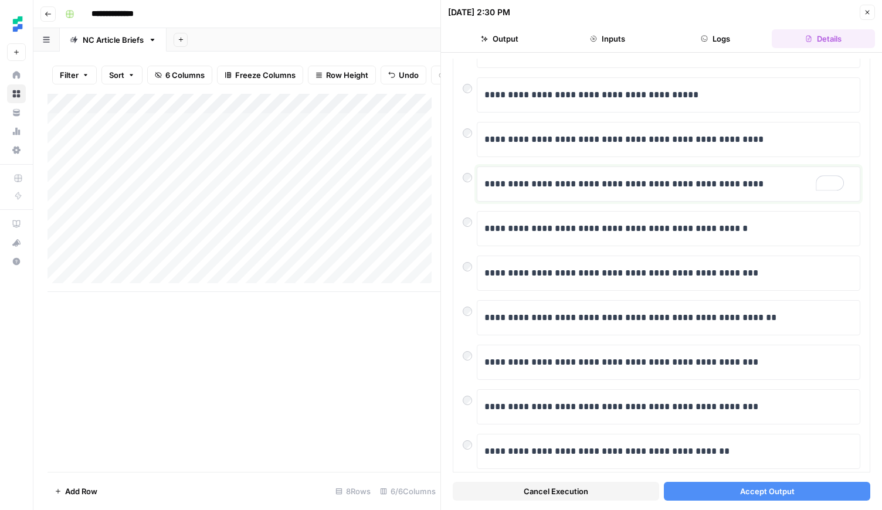
scroll to position [154, 0]
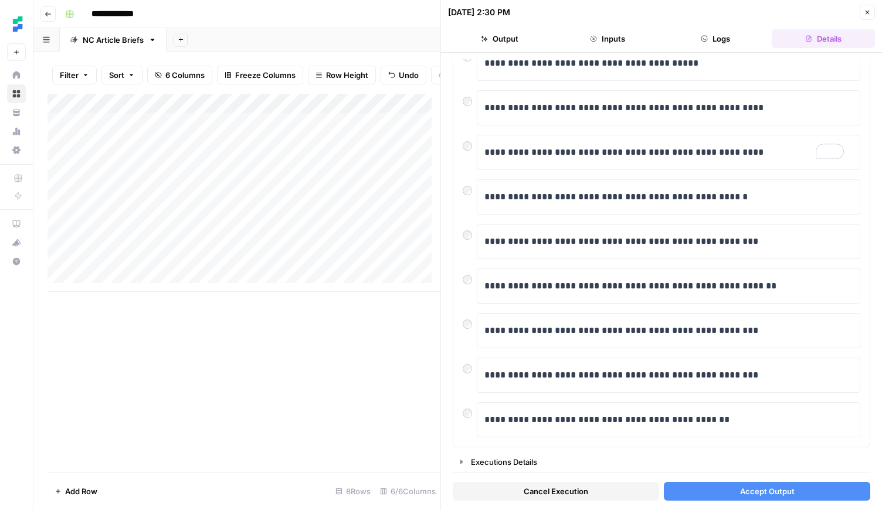
click at [835, 488] on button "Accept Output" at bounding box center [767, 491] width 206 height 19
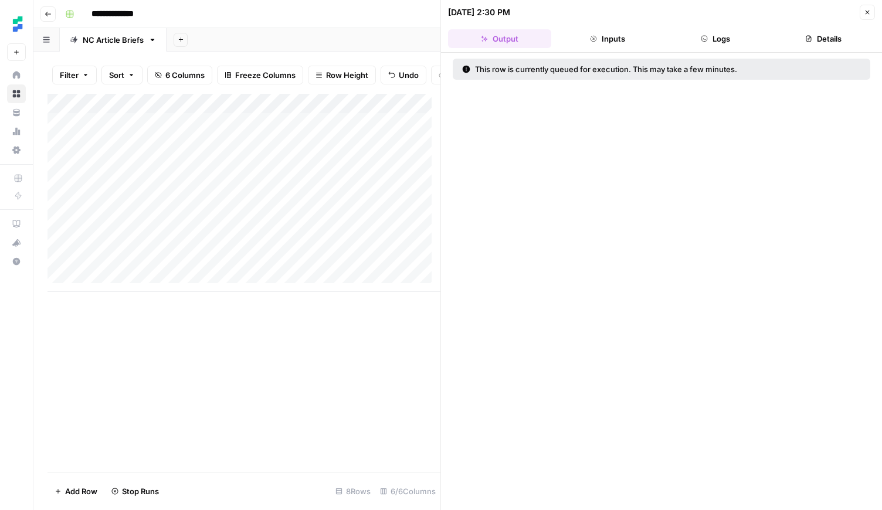
click at [870, 11] on button "Close" at bounding box center [866, 12] width 15 height 15
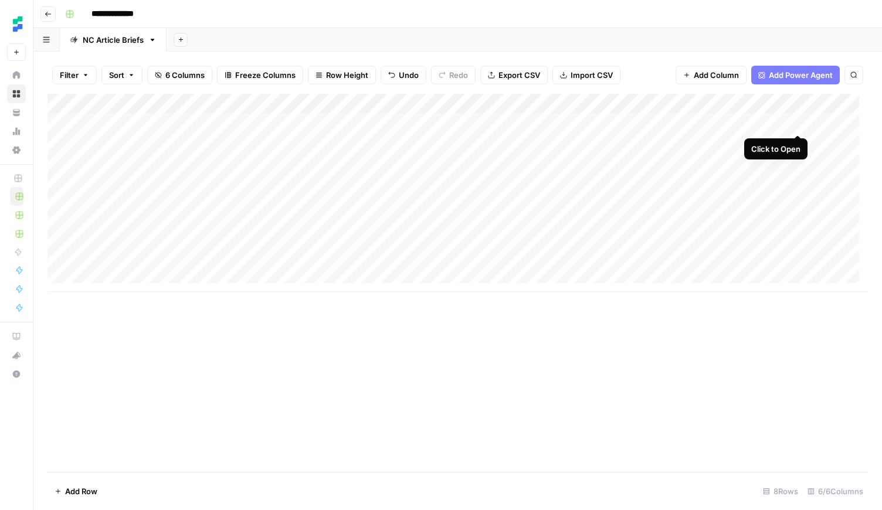
click at [798, 120] on div "Add Column" at bounding box center [457, 193] width 820 height 198
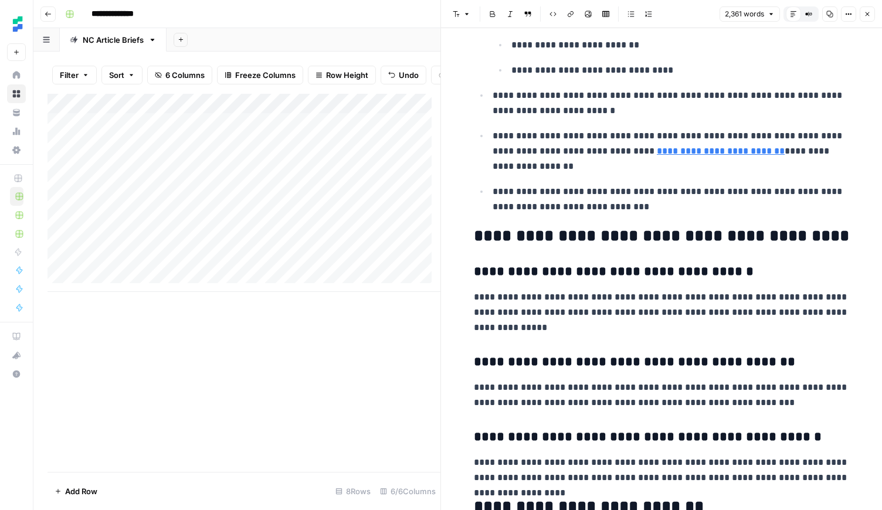
scroll to position [6824, 0]
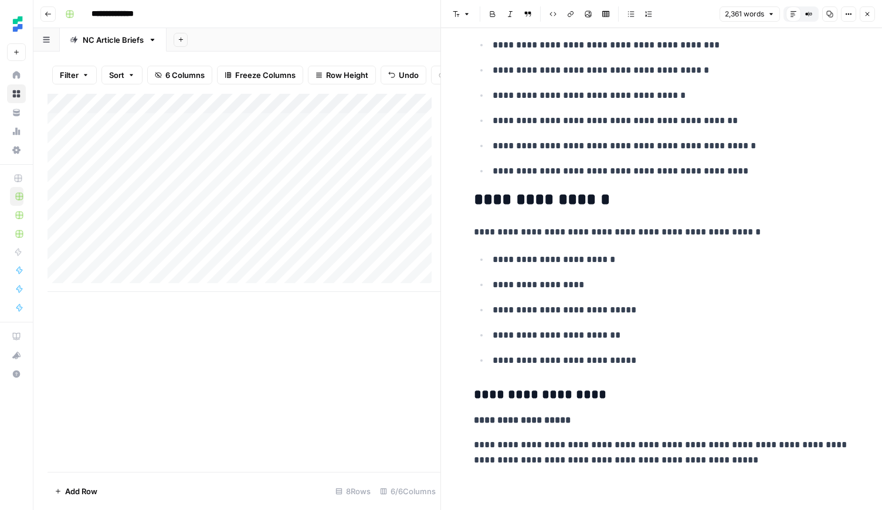
click at [866, 12] on icon "button" at bounding box center [866, 14] width 7 height 7
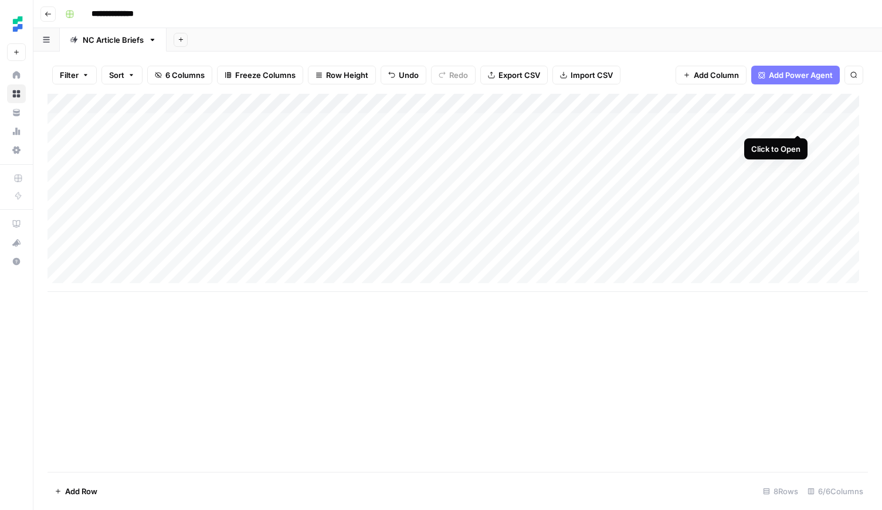
click at [798, 124] on div "Add Column" at bounding box center [457, 193] width 820 height 198
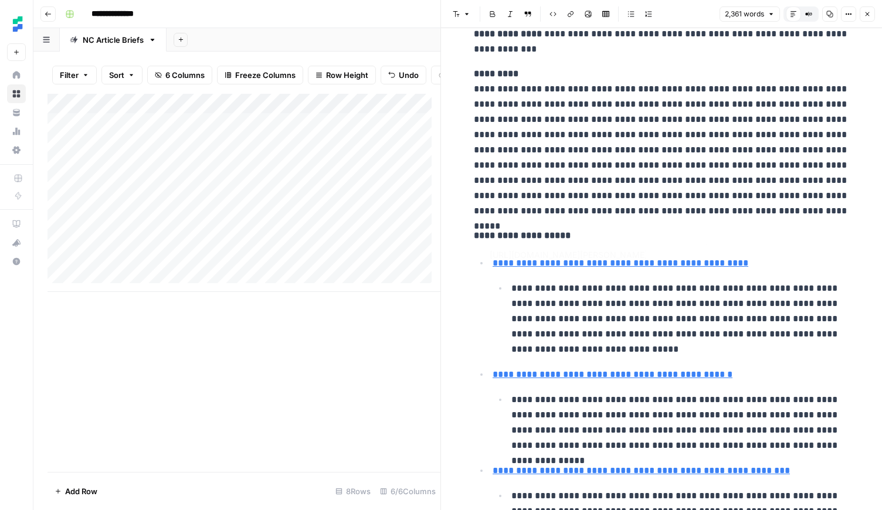
type input "https://www.contactsplus.com/blog/use-iphone-linkedin-photo/"
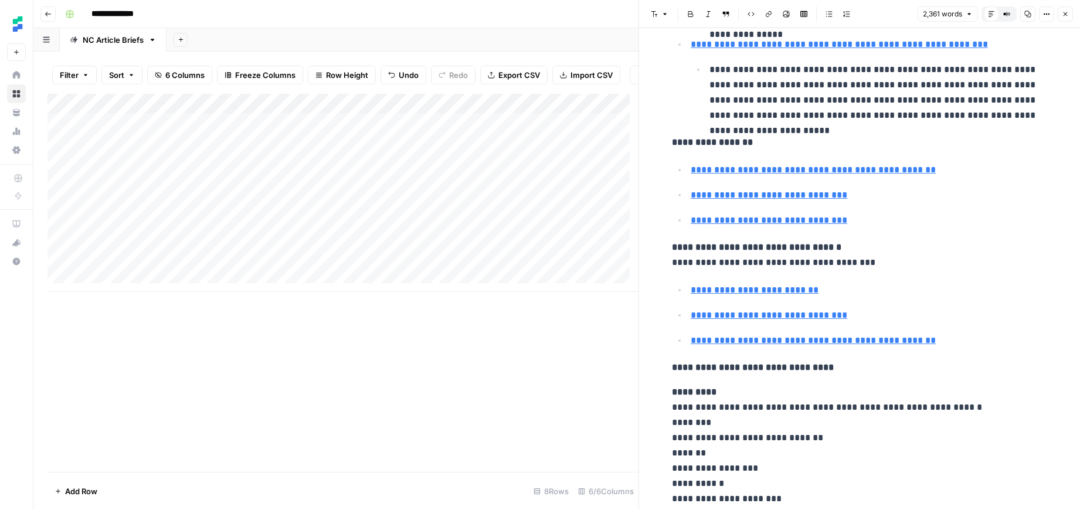
scroll to position [701, 0]
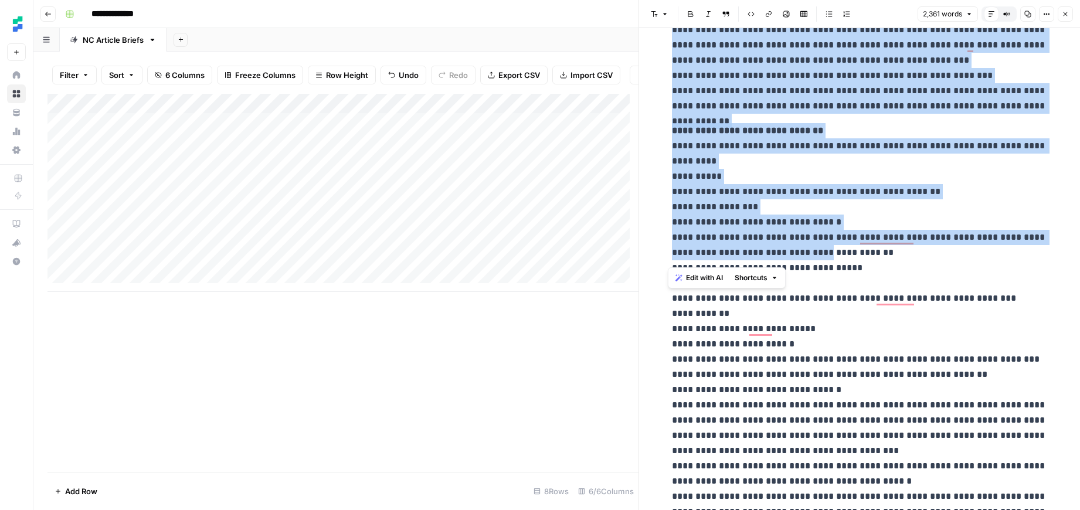
scroll to position [1204, 0]
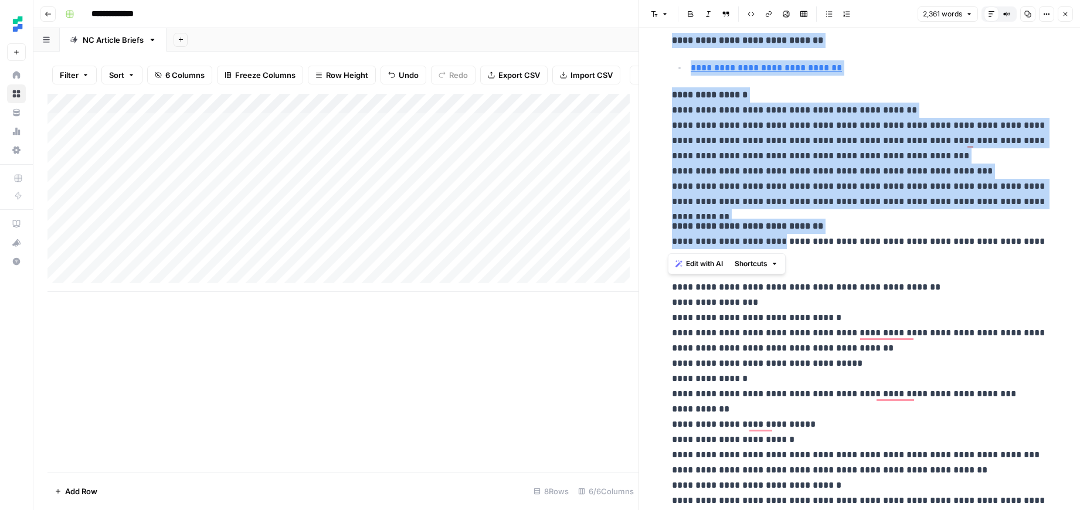
drag, startPoint x: 749, startPoint y: 249, endPoint x: 781, endPoint y: 249, distance: 32.2
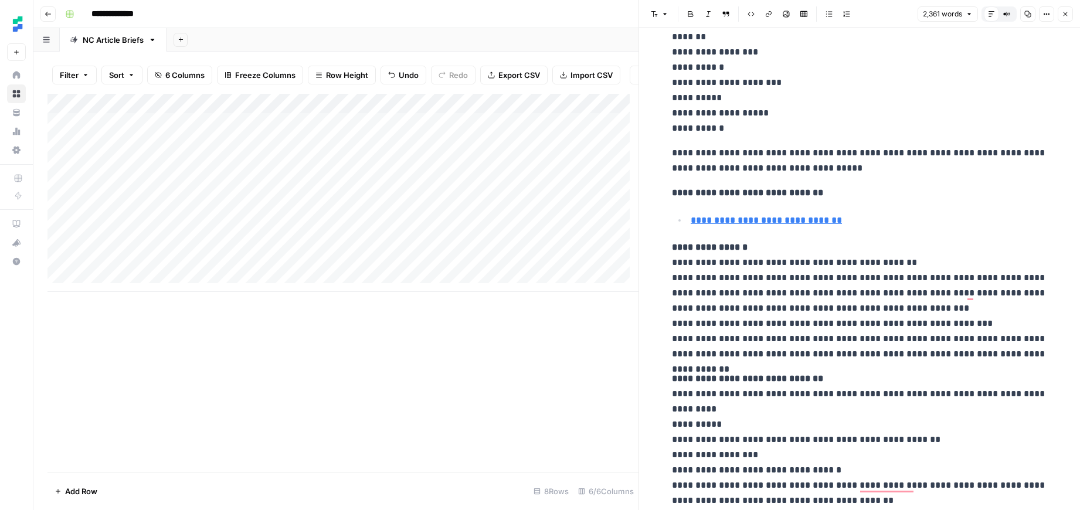
scroll to position [853, 0]
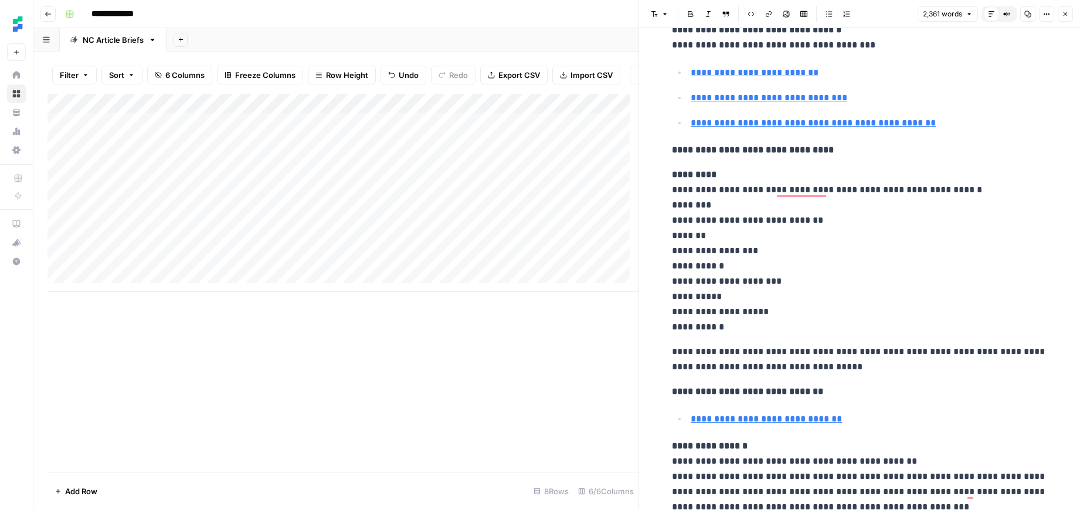
click at [1066, 12] on icon "button" at bounding box center [1065, 14] width 4 height 4
